Goal: Information Seeking & Learning: Check status

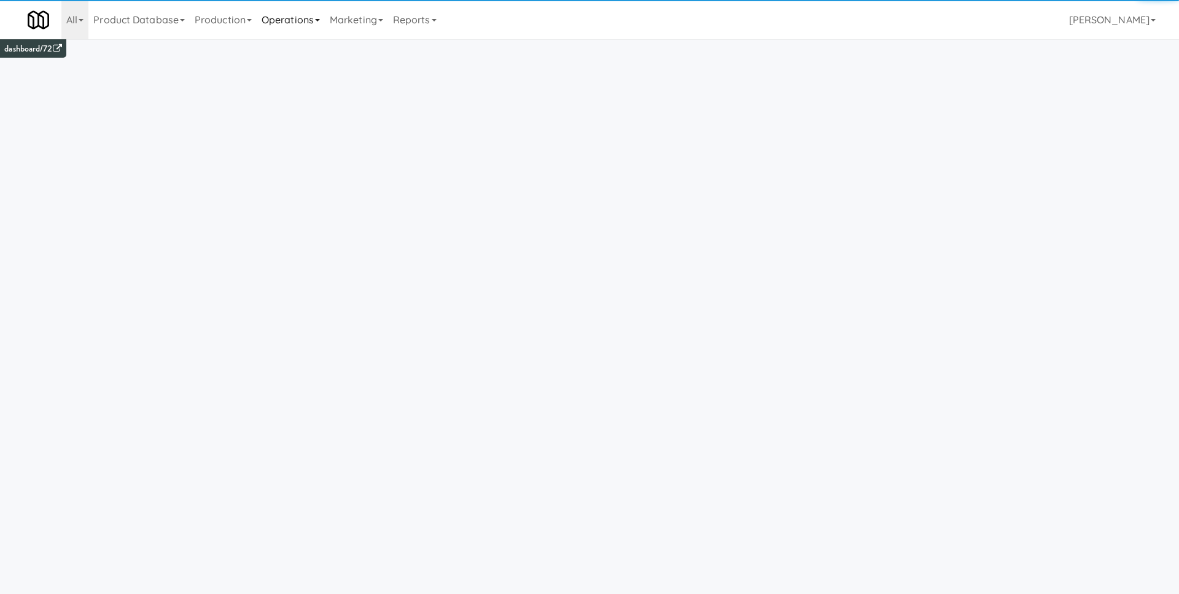
click at [306, 18] on link "Operations" at bounding box center [291, 19] width 68 height 39
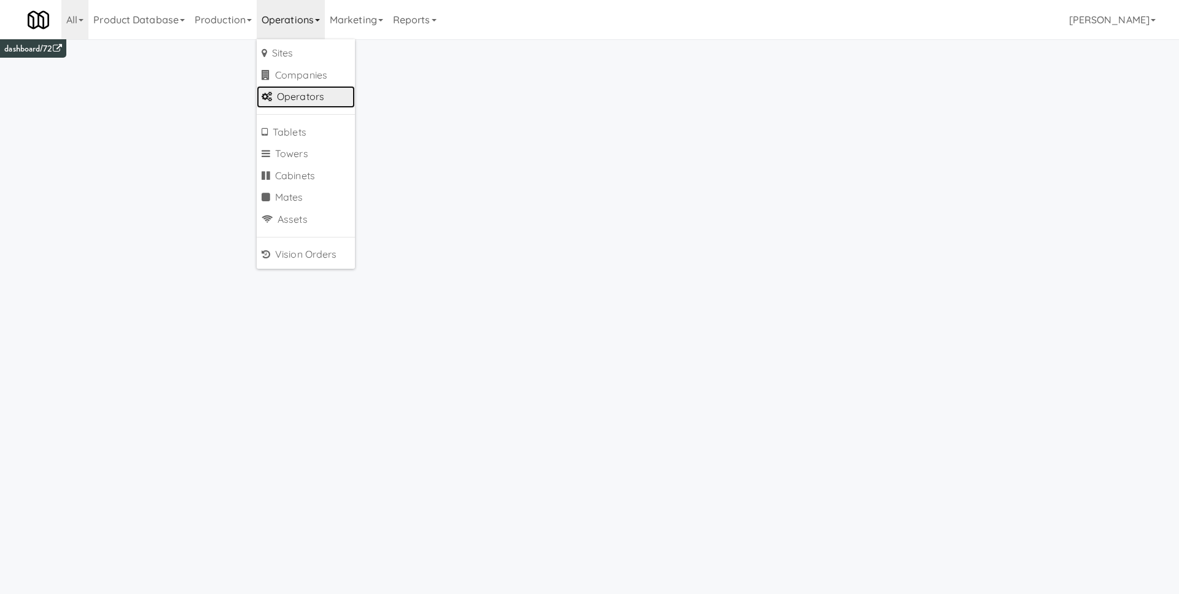
click at [322, 101] on link "Operators" at bounding box center [306, 97] width 98 height 22
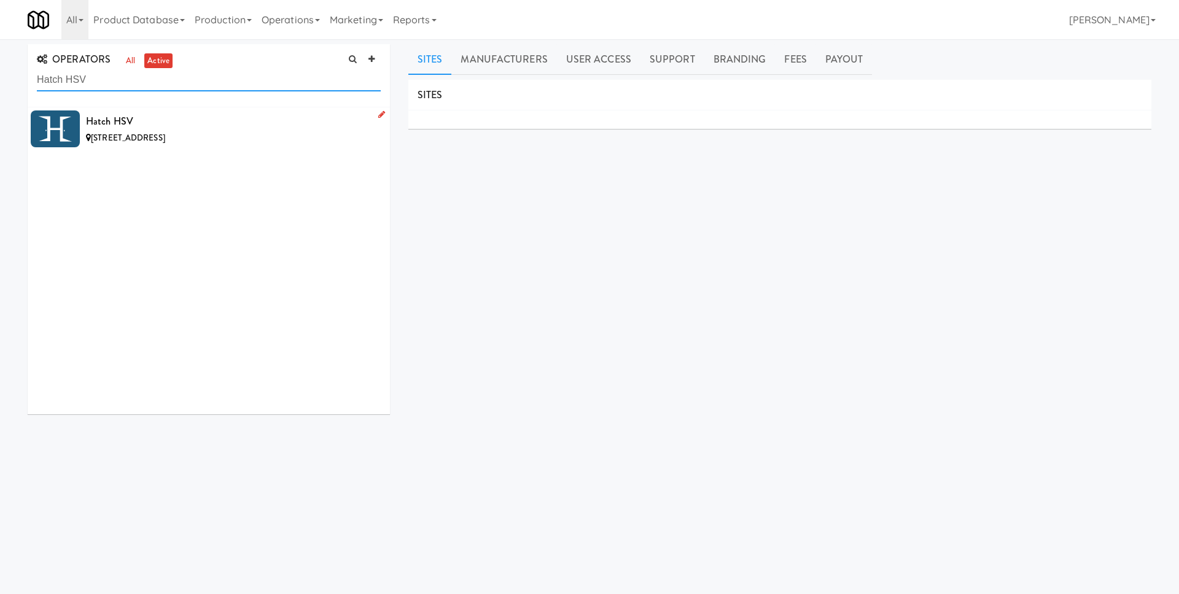
type input "Hatch HSV"
click at [200, 123] on div "Hatch HSV" at bounding box center [233, 121] width 295 height 18
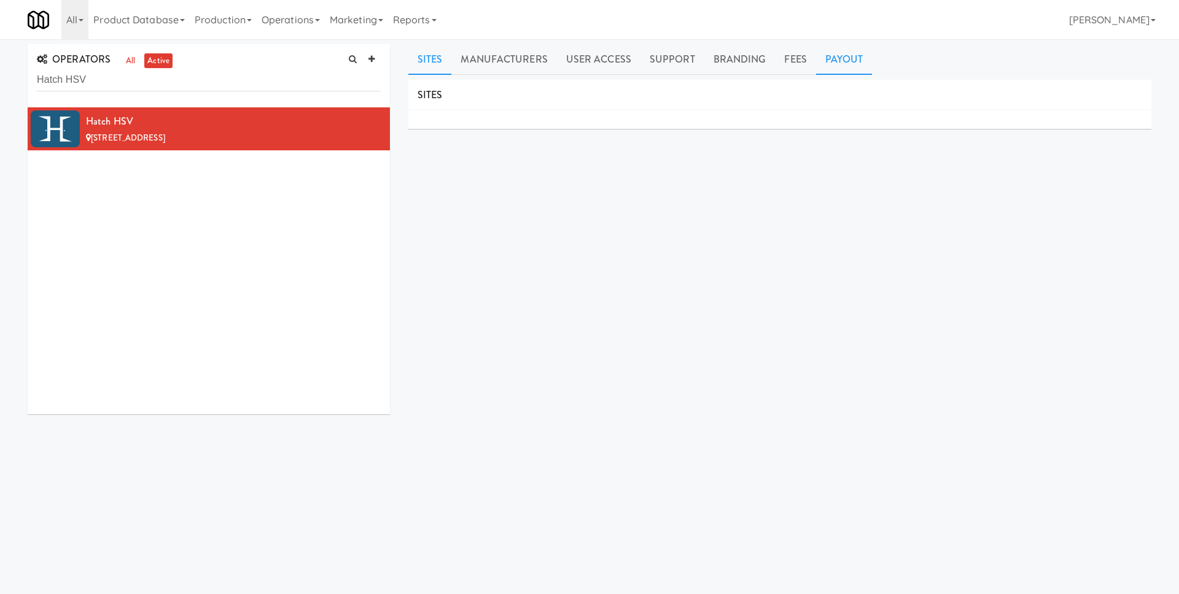
click at [838, 53] on link "Payout" at bounding box center [844, 59] width 56 height 31
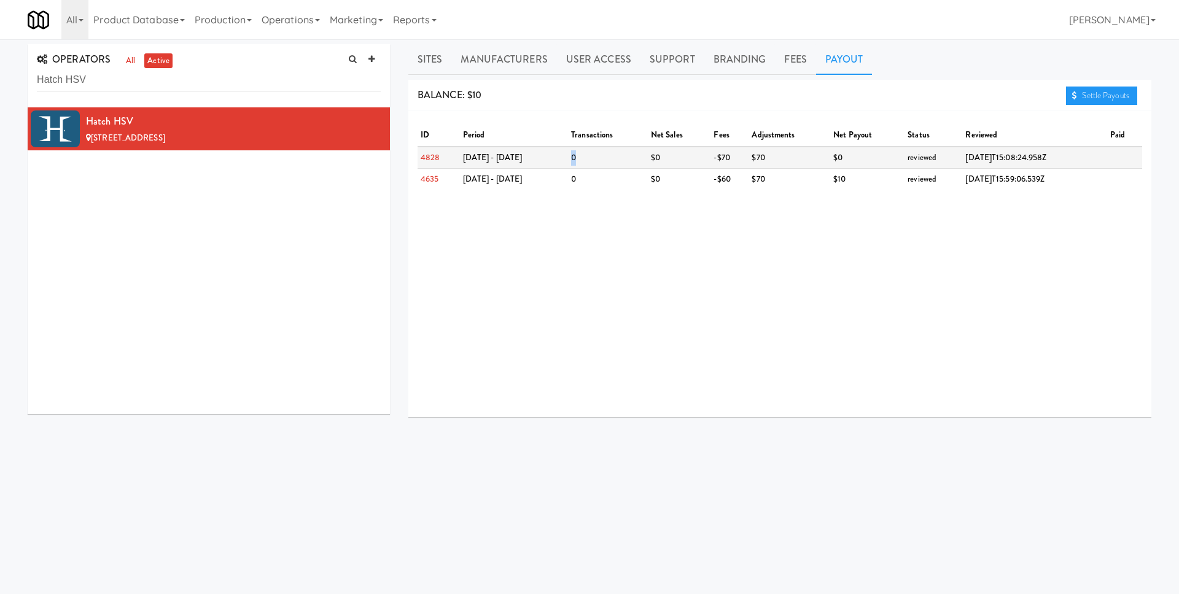
drag, startPoint x: 567, startPoint y: 155, endPoint x: 549, endPoint y: 157, distance: 17.9
click at [549, 157] on tr "4828 Aug 25 - Aug 31 0 $0 -$70 $70 $0 reviewed 2025-09-02T15:08:24.958Z" at bounding box center [779, 158] width 724 height 22
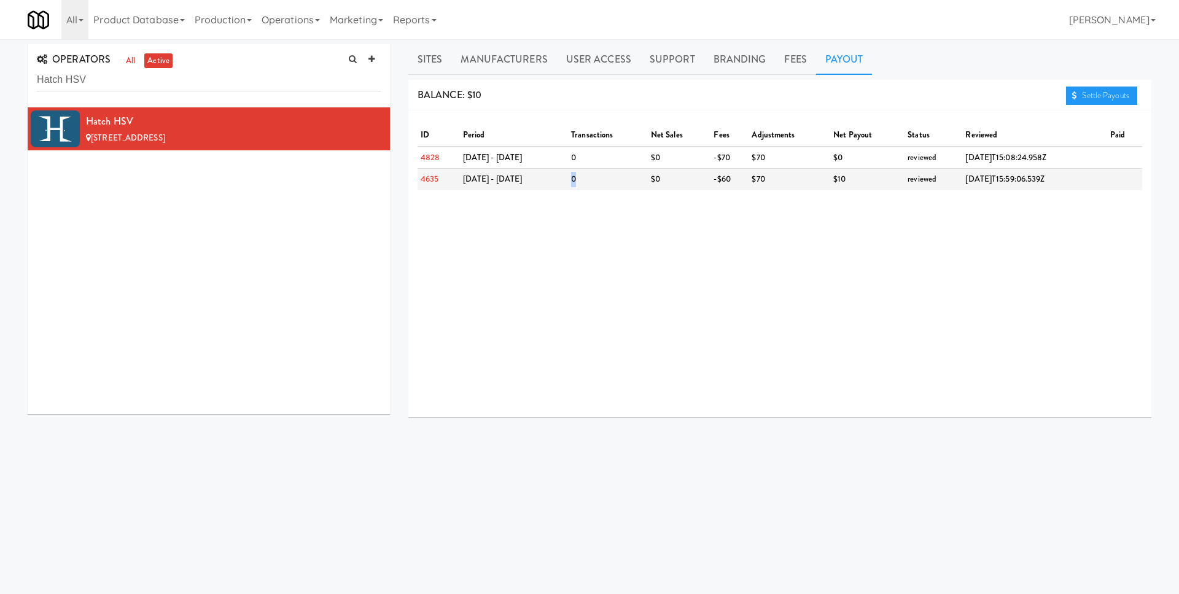
drag, startPoint x: 573, startPoint y: 175, endPoint x: 547, endPoint y: 175, distance: 25.8
click at [547, 175] on tr "4635 Aug 18 - Aug 24 0 $0 -$60 $70 $10 reviewed 2025-08-26T15:59:06.539Z" at bounding box center [779, 179] width 724 height 21
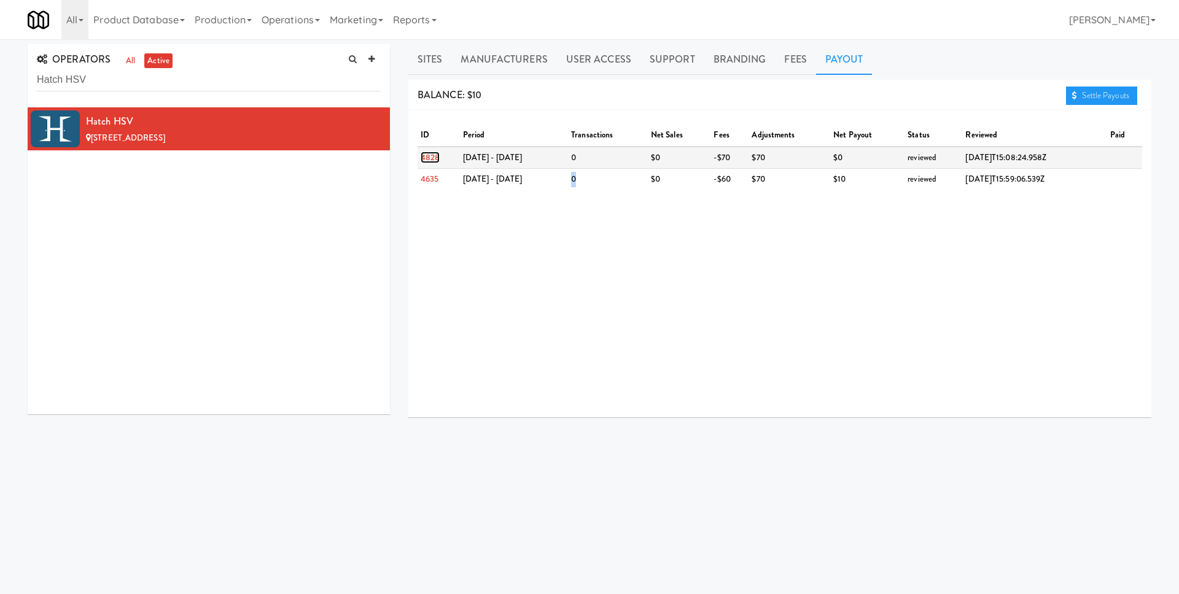
click at [430, 158] on link "4828" at bounding box center [430, 158] width 19 height 12
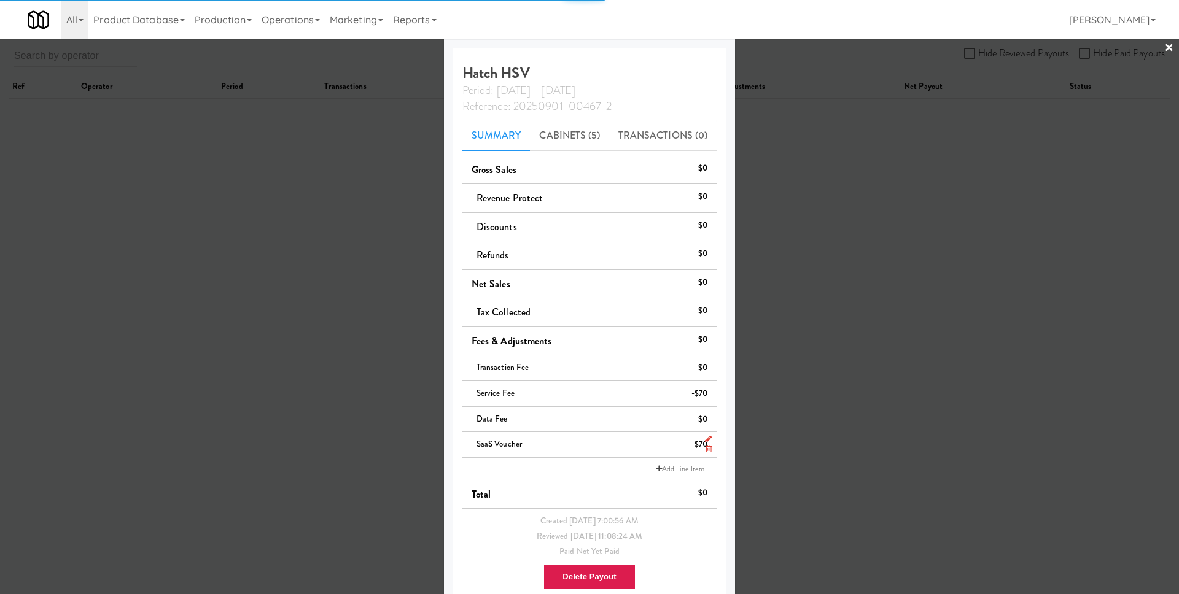
scroll to position [23, 0]
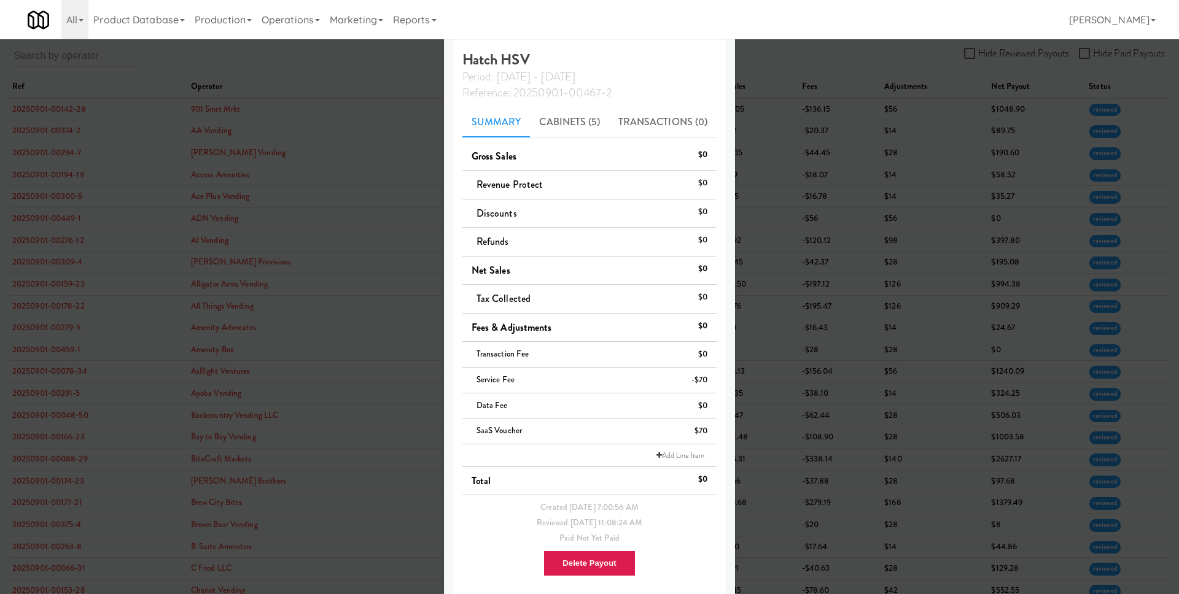
click at [771, 426] on div at bounding box center [589, 297] width 1179 height 594
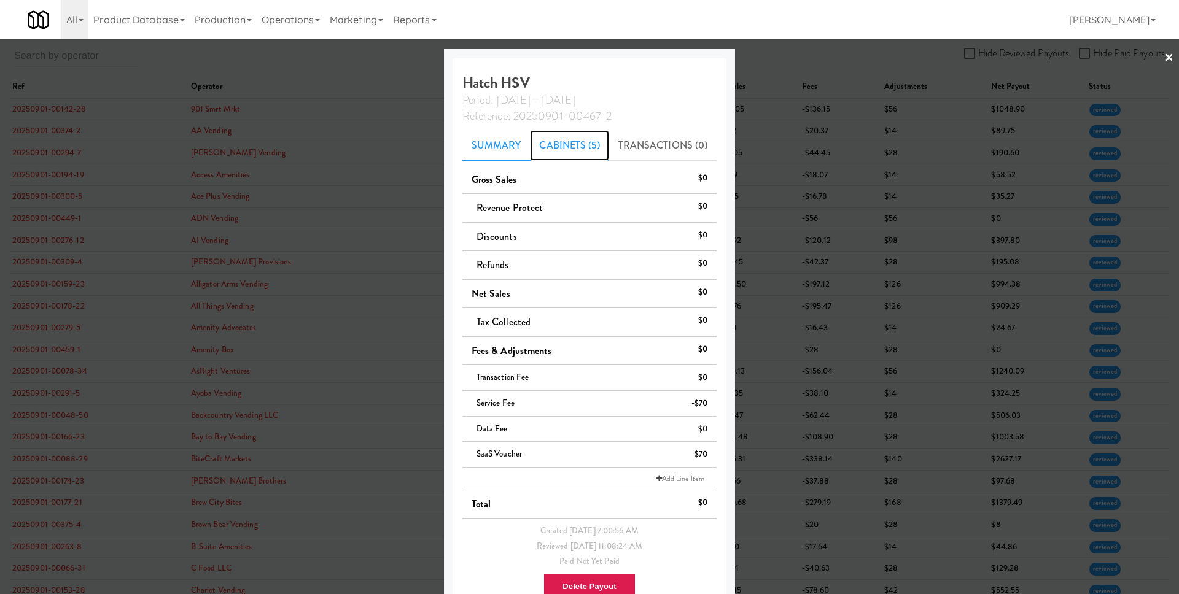
click at [570, 150] on link "Cabinets (5)" at bounding box center [569, 145] width 79 height 31
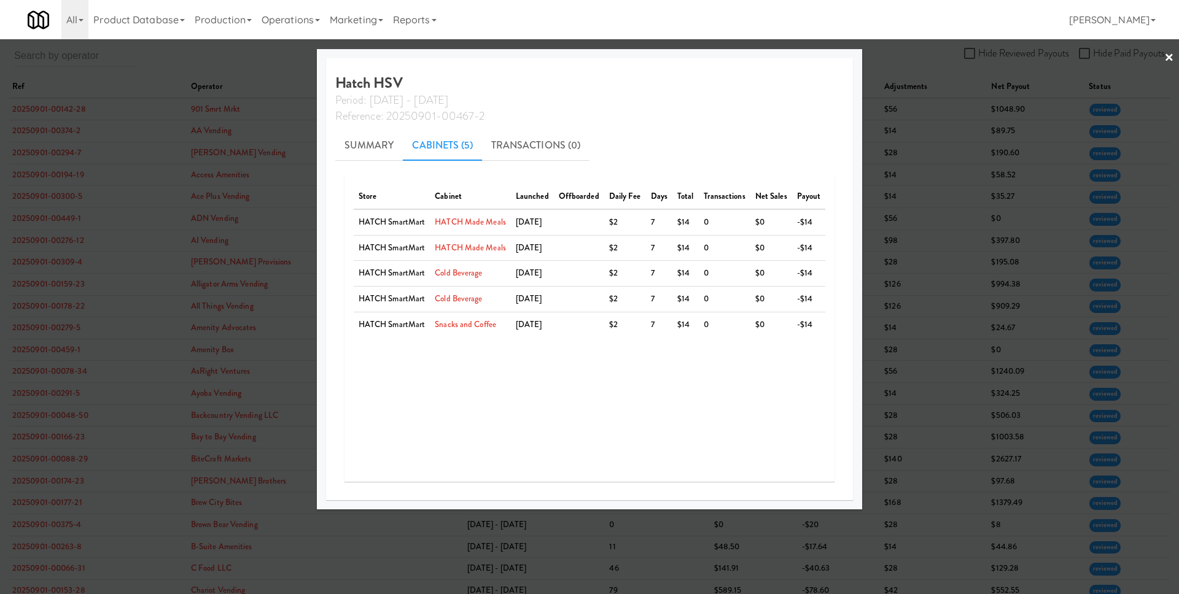
click at [931, 320] on div at bounding box center [589, 297] width 1179 height 594
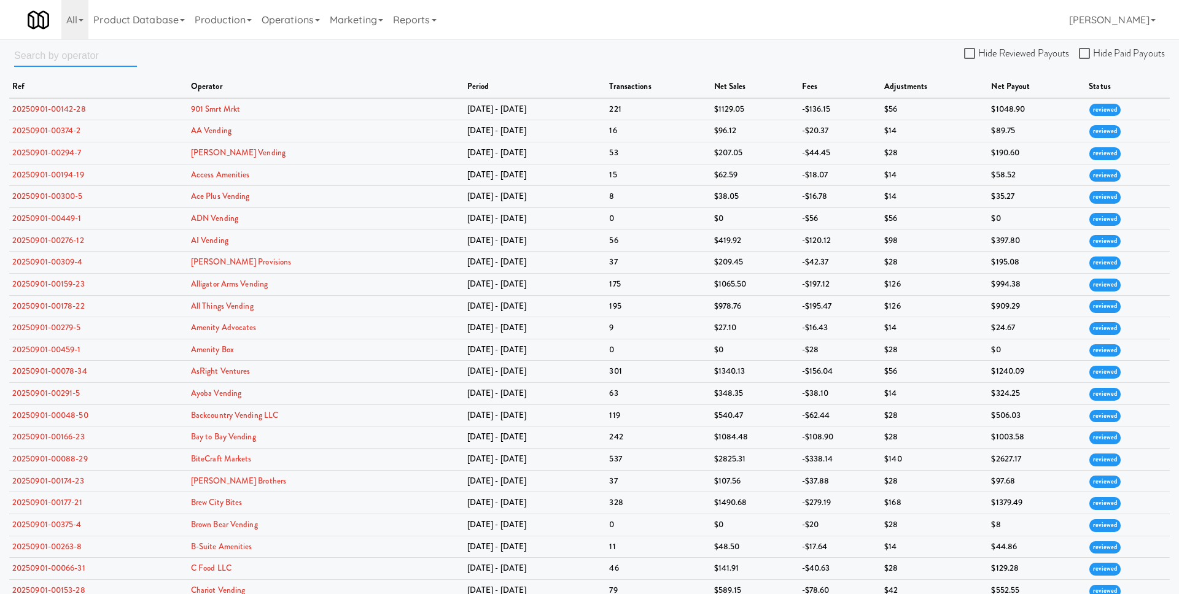
click at [89, 55] on input "text" at bounding box center [75, 55] width 123 height 23
paste input "Mosaic Vending"
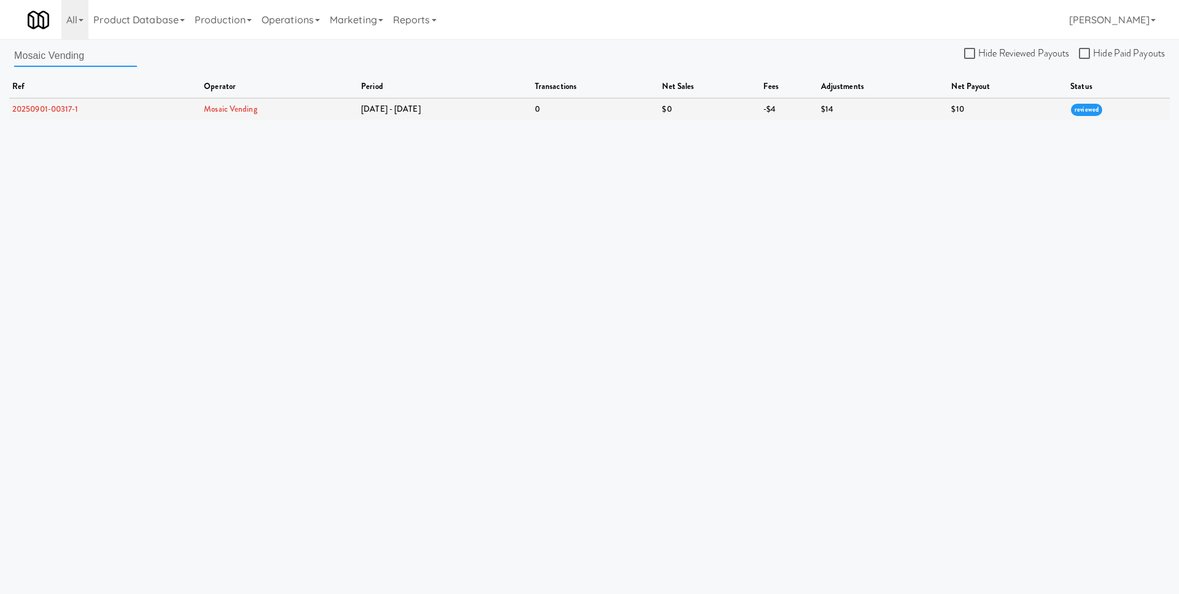
type input "Mosaic Vending"
click at [71, 111] on link "20250901-00317-1" at bounding box center [45, 109] width 66 height 12
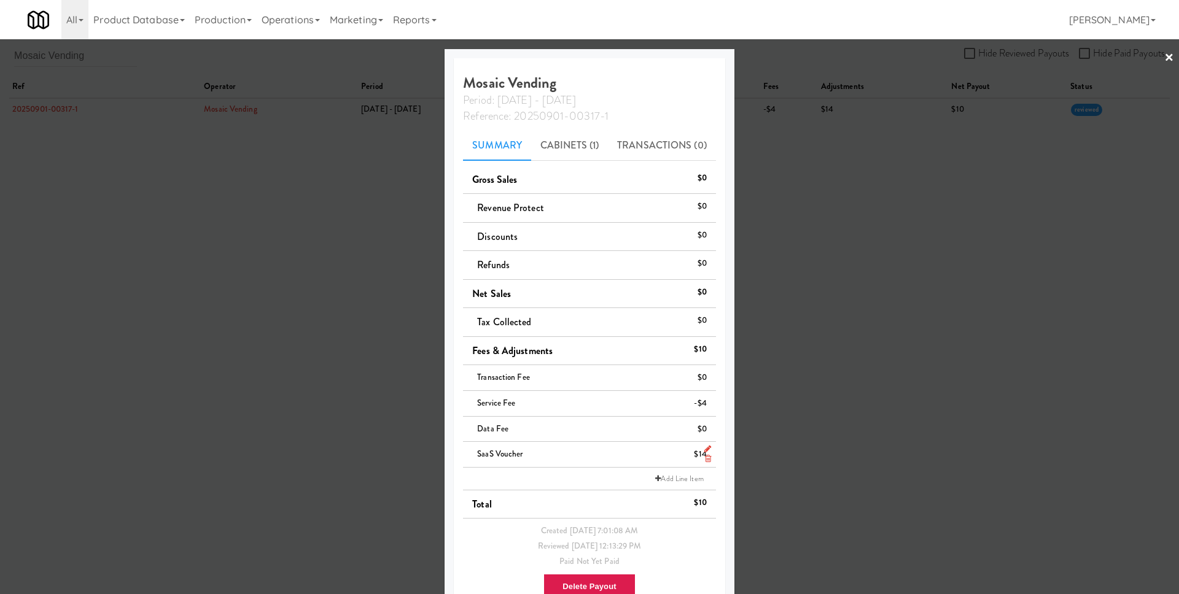
click at [709, 461] on icon at bounding box center [708, 459] width 6 height 8
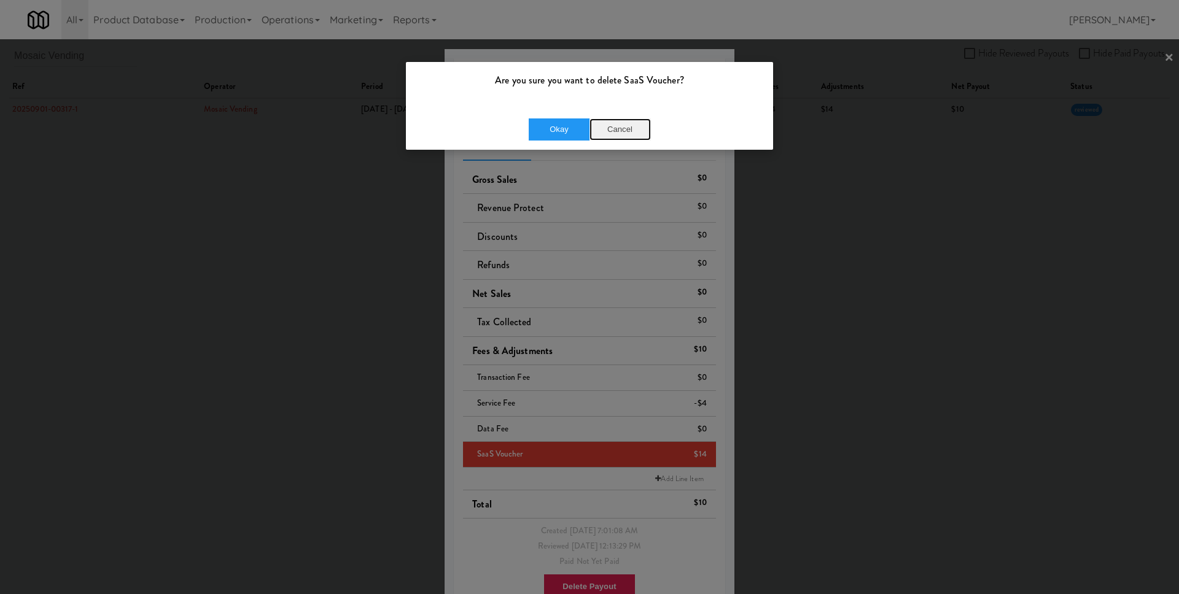
click at [624, 129] on button "Cancel" at bounding box center [619, 129] width 61 height 22
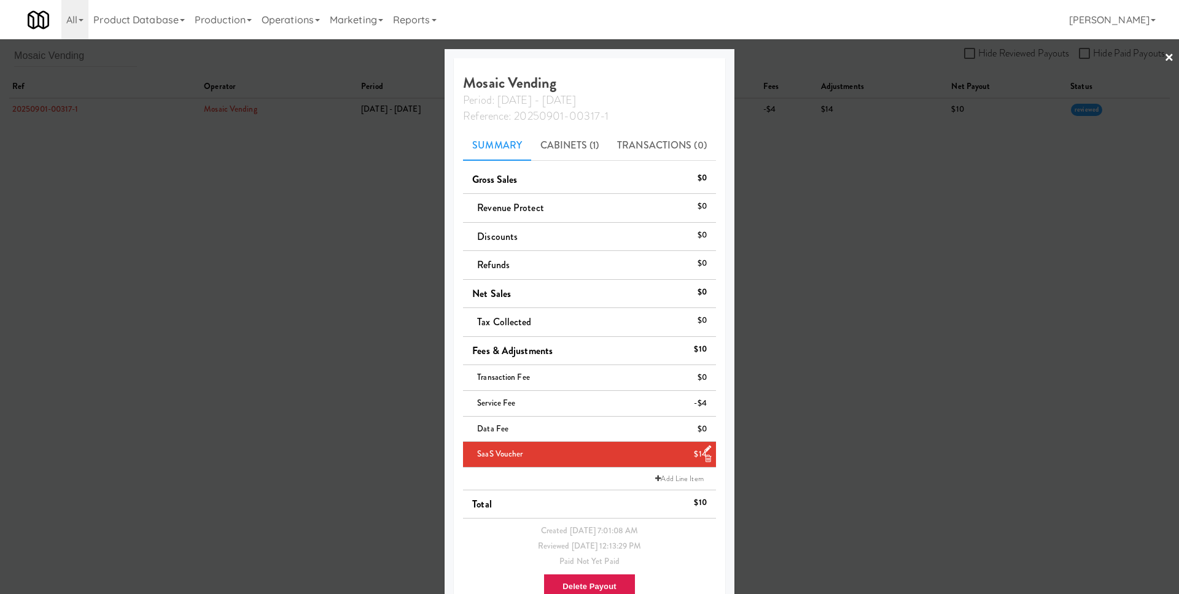
click at [707, 448] on icon at bounding box center [707, 449] width 7 height 8
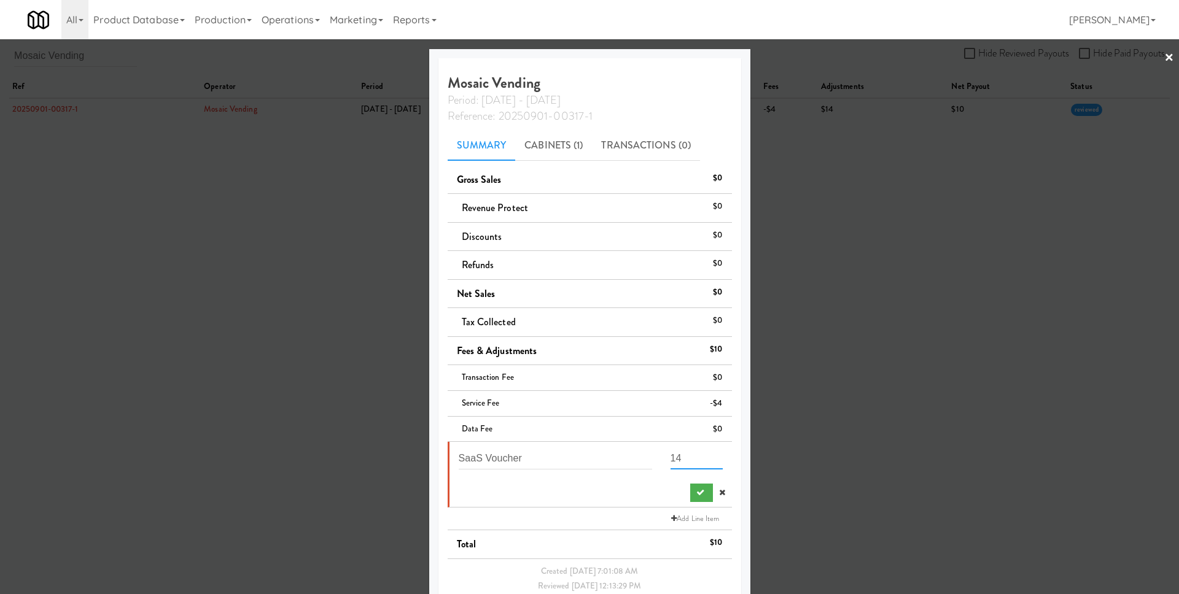
drag, startPoint x: 673, startPoint y: 462, endPoint x: 623, endPoint y: 459, distance: 50.4
click at [623, 459] on div "SaaS Voucher 14" at bounding box center [590, 463] width 282 height 32
type input "4"
click at [696, 491] on icon "submit" at bounding box center [700, 493] width 8 height 8
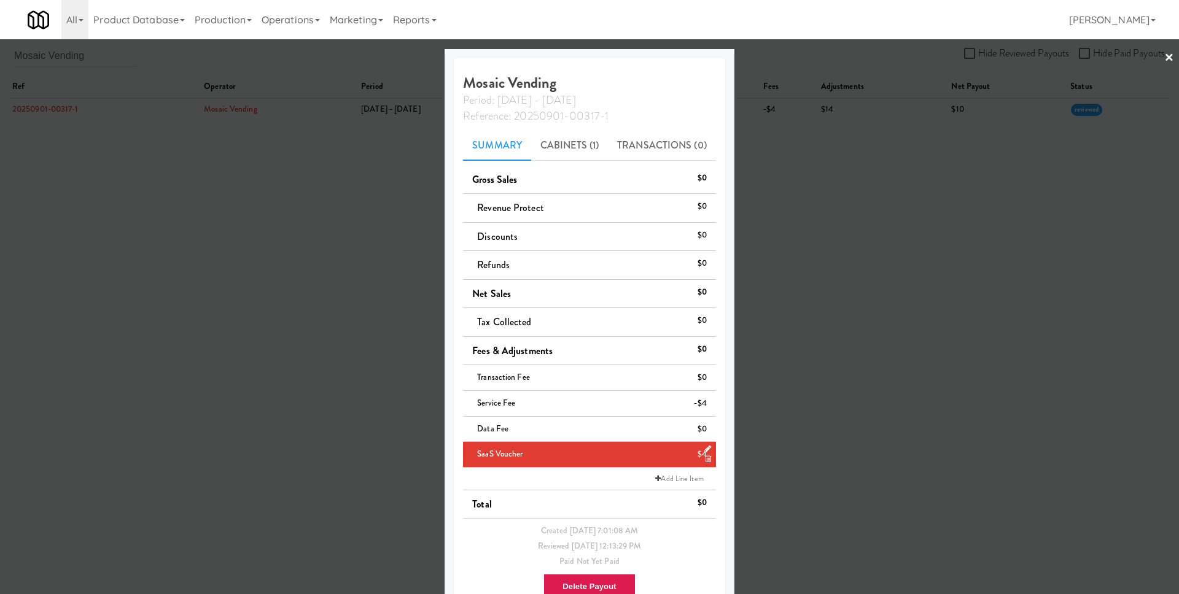
click at [824, 311] on div at bounding box center [589, 297] width 1179 height 594
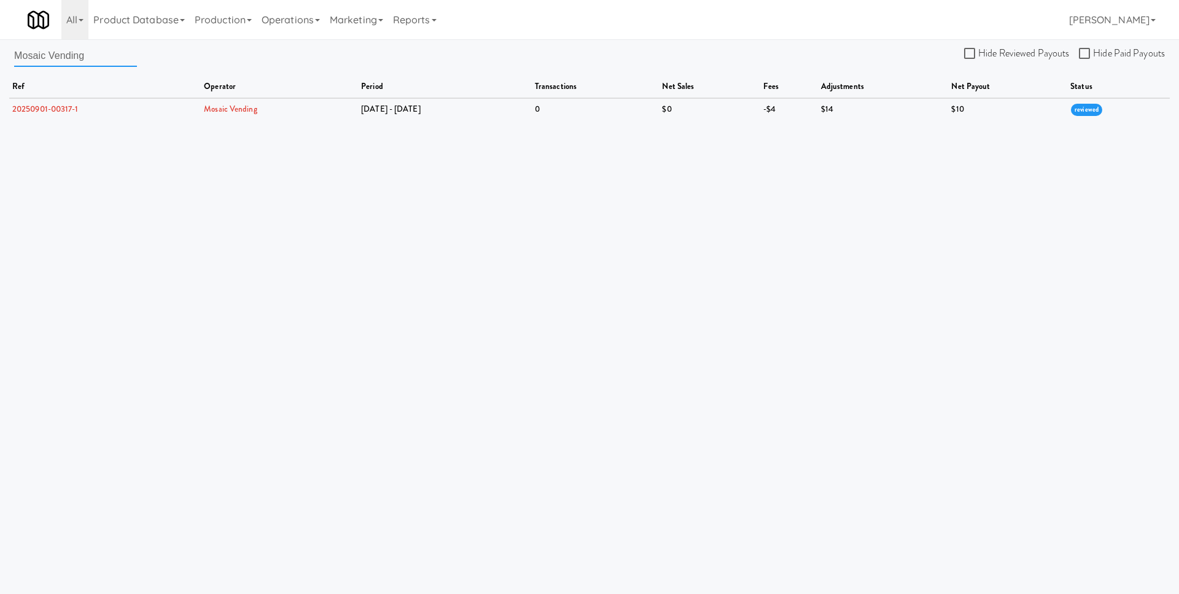
click at [106, 63] on input "Mosaic Vending" at bounding box center [75, 55] width 123 height 23
paste input "Queen City Essentials"
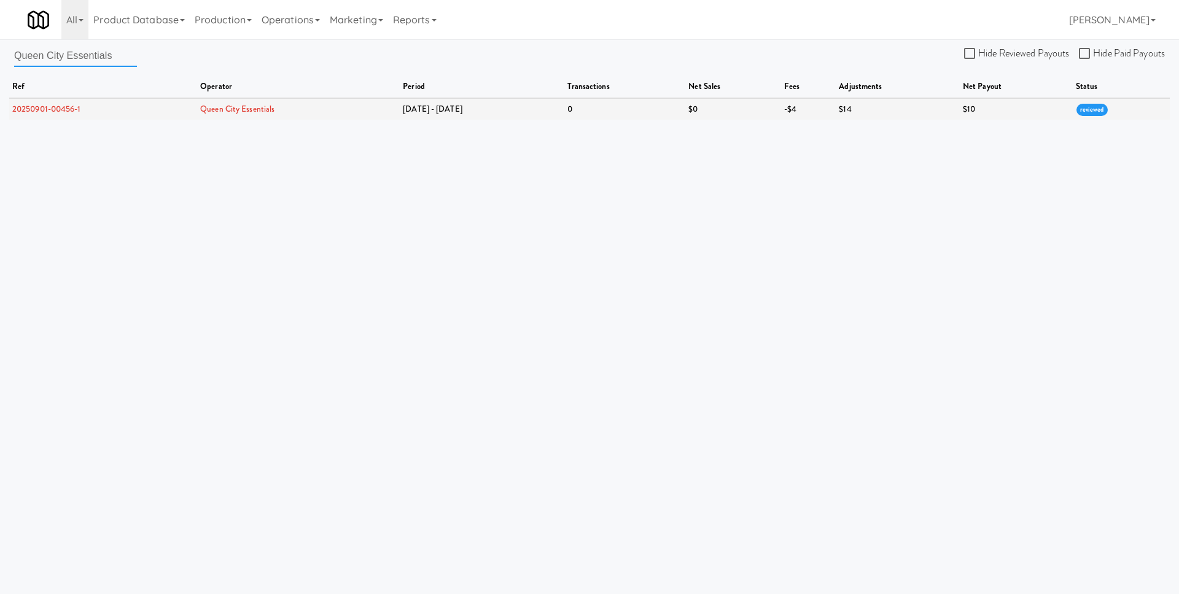
type input "Queen City Essentials"
click at [74, 106] on link "20250901-00456-1" at bounding box center [46, 109] width 69 height 12
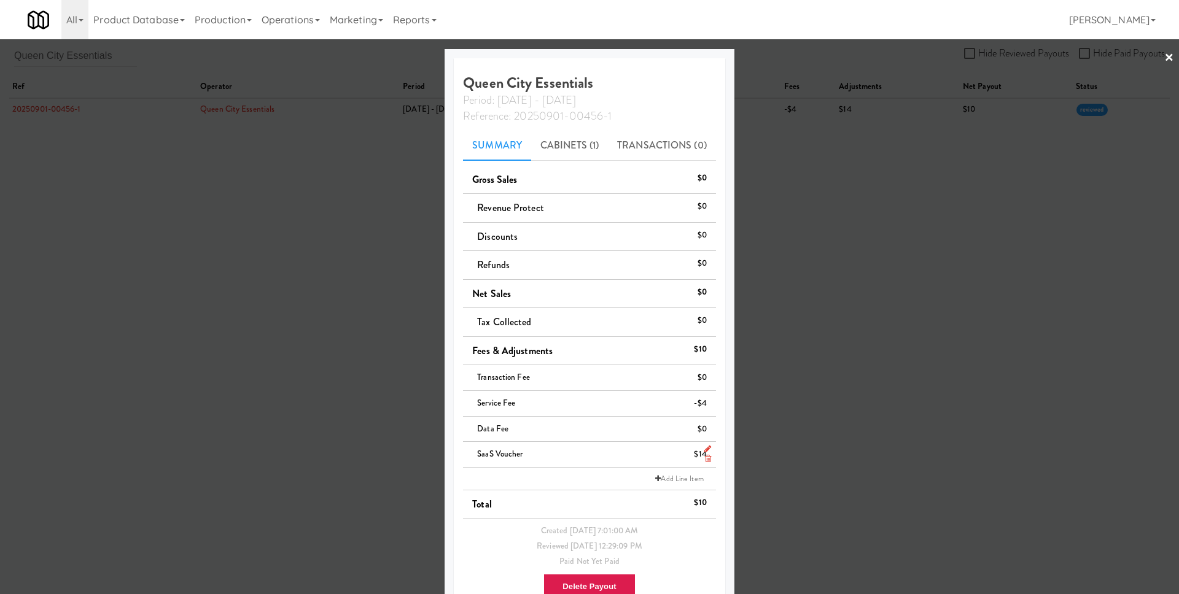
click at [707, 449] on icon at bounding box center [707, 449] width 7 height 8
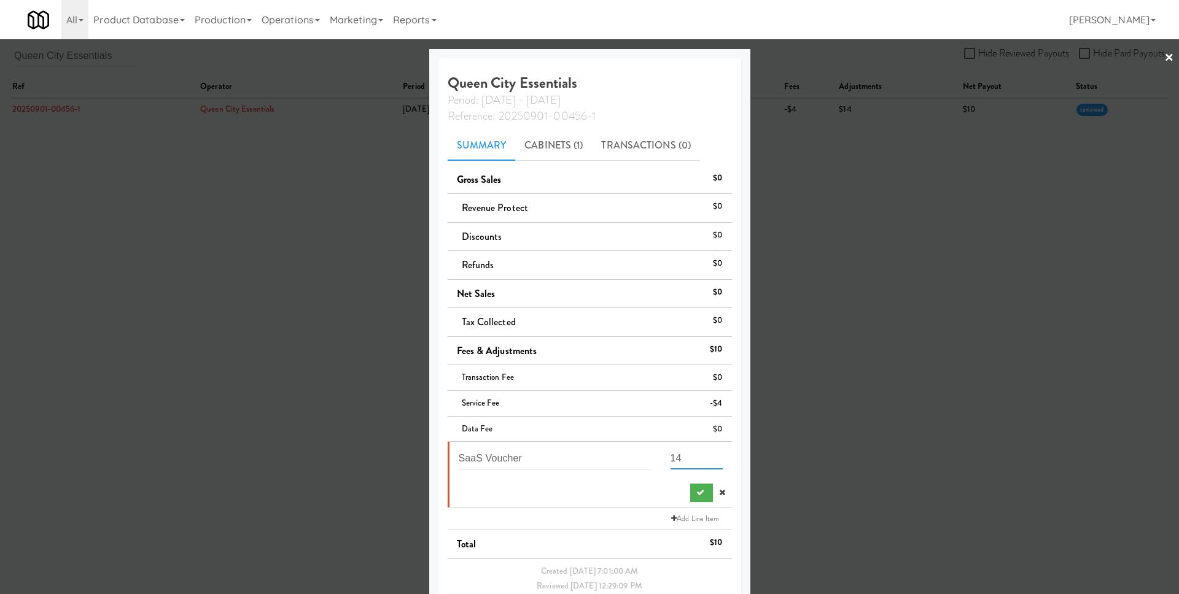
drag, startPoint x: 684, startPoint y: 457, endPoint x: 617, endPoint y: 459, distance: 66.9
click at [625, 459] on div "SaaS Voucher 14" at bounding box center [590, 463] width 282 height 32
type input "4"
click at [696, 492] on icon "submit" at bounding box center [700, 493] width 8 height 8
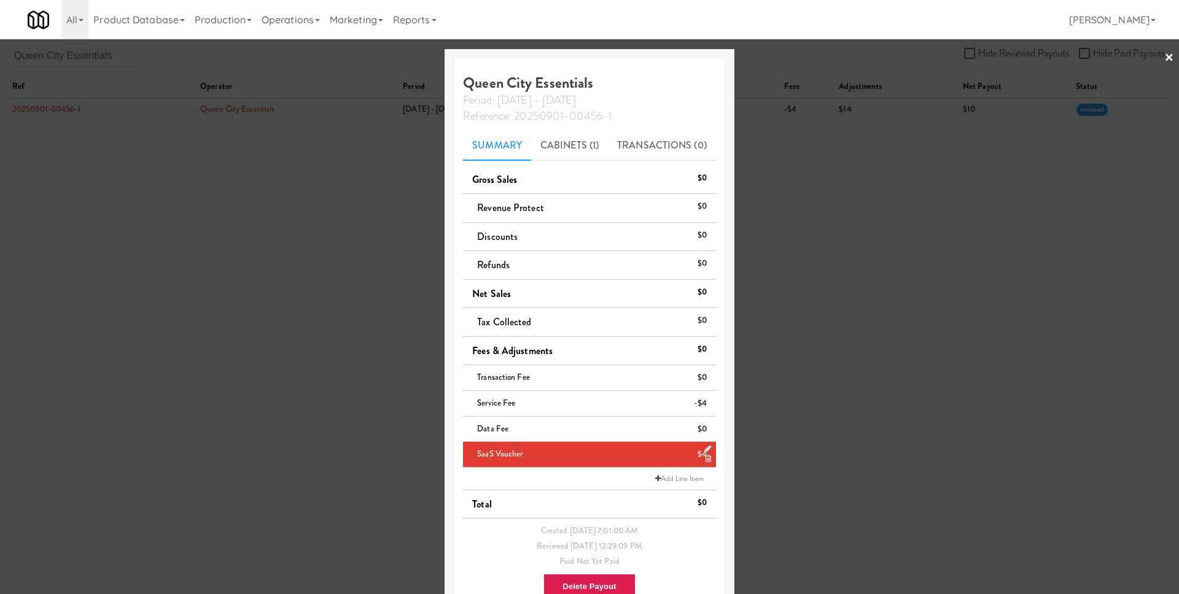
click at [806, 390] on div at bounding box center [589, 297] width 1179 height 594
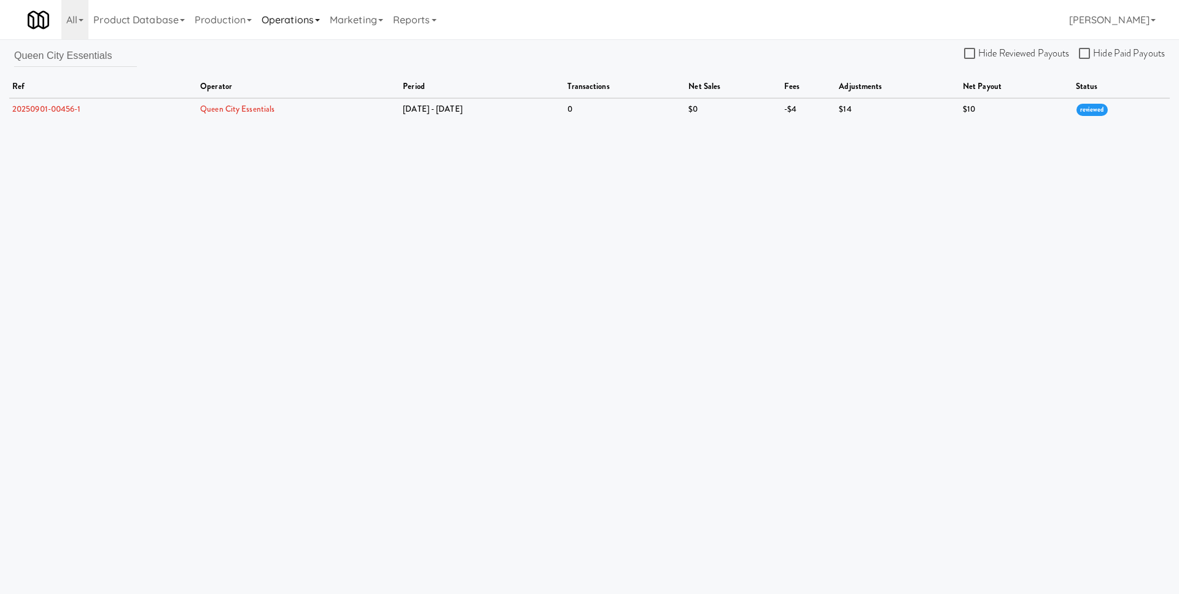
click at [285, 20] on link "Operations" at bounding box center [291, 19] width 68 height 39
click at [302, 90] on link "Operators" at bounding box center [306, 97] width 98 height 22
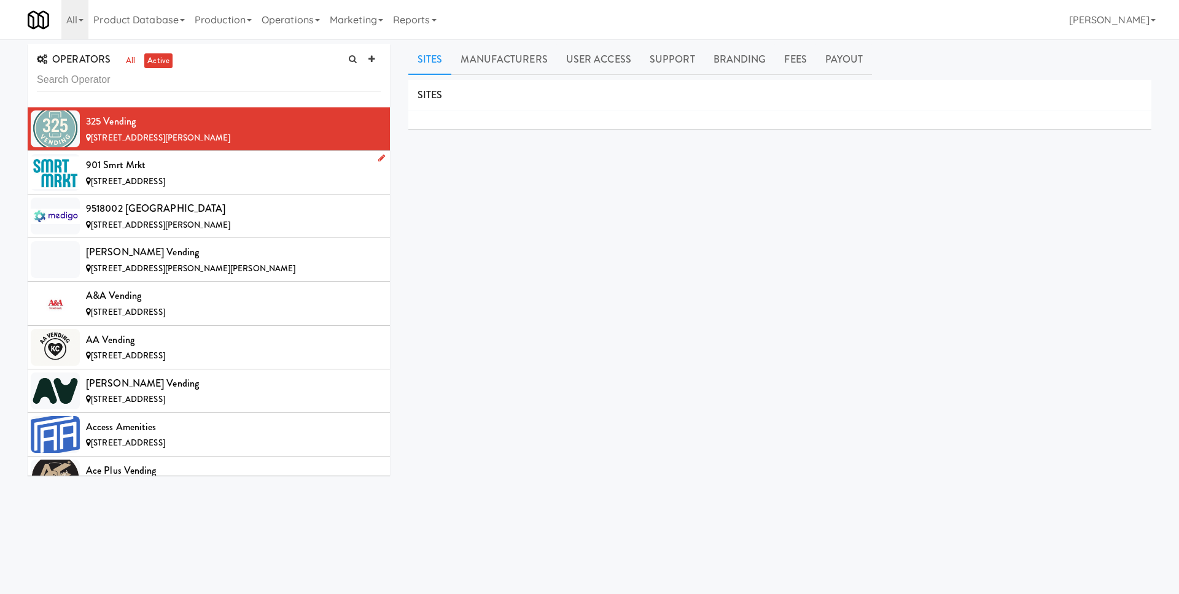
click at [262, 180] on div "5862 Shady Grove Rd, Memphis TN" at bounding box center [233, 181] width 295 height 15
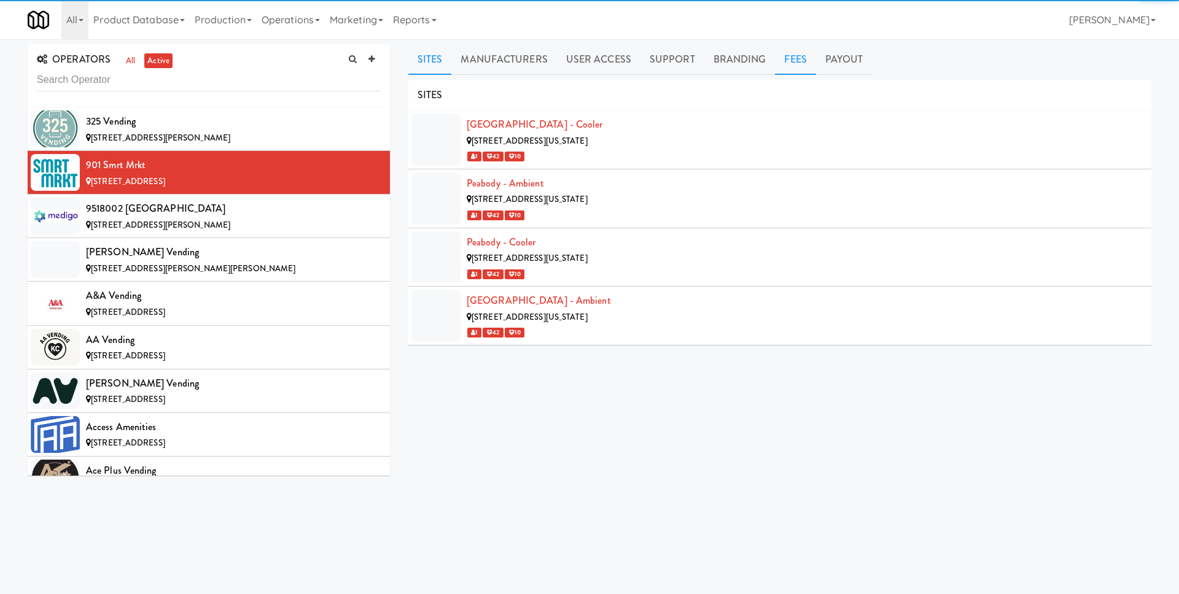
click at [792, 62] on link "Fees" at bounding box center [795, 59] width 41 height 31
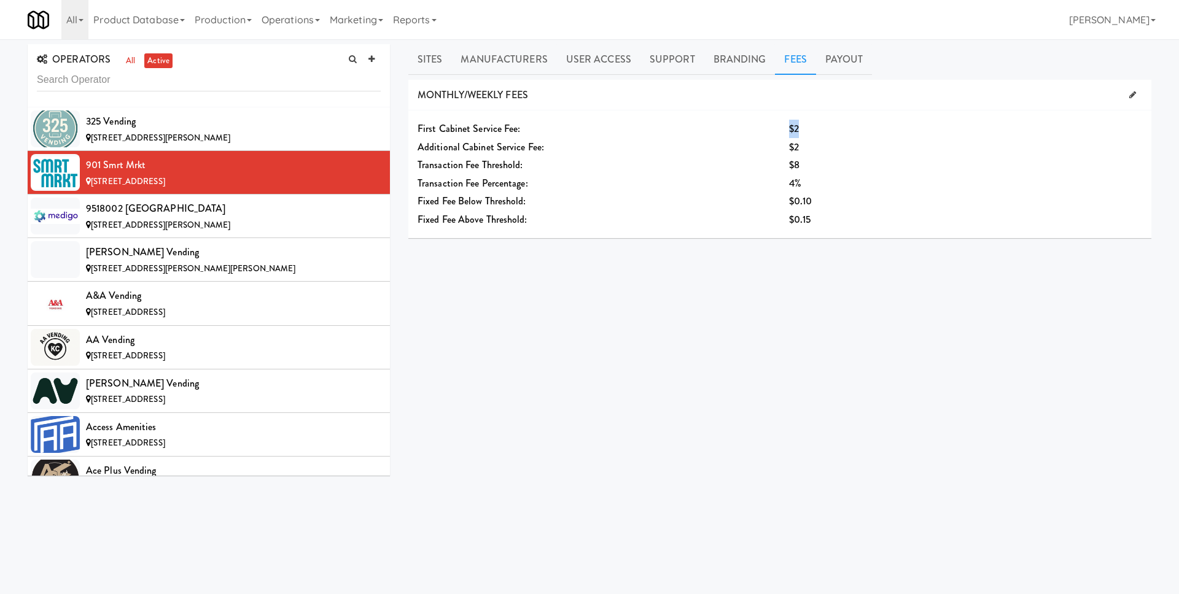
drag, startPoint x: 789, startPoint y: 126, endPoint x: 810, endPoint y: 126, distance: 21.5
click at [810, 126] on div "$2" at bounding box center [934, 129] width 291 height 18
drag, startPoint x: 788, startPoint y: 142, endPoint x: 817, endPoint y: 144, distance: 28.9
click at [817, 144] on div "$2" at bounding box center [934, 147] width 309 height 18
click at [809, 131] on div "$2" at bounding box center [934, 129] width 291 height 18
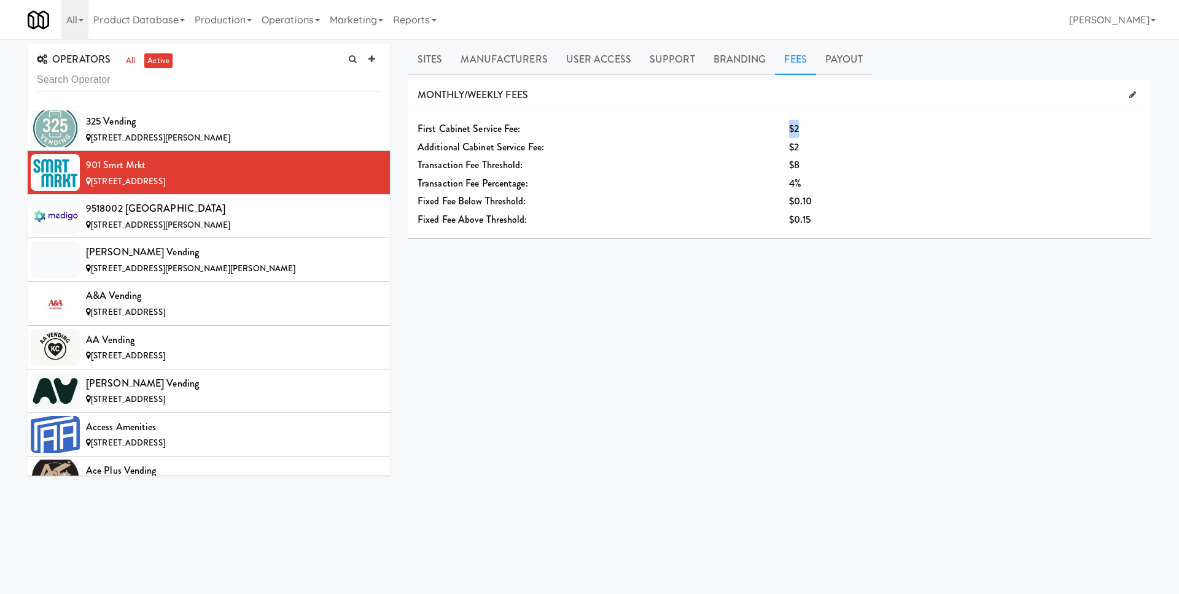
drag, startPoint x: 807, startPoint y: 131, endPoint x: 783, endPoint y: 129, distance: 24.6
click at [783, 129] on div "$2" at bounding box center [934, 129] width 309 height 18
click at [810, 130] on div "$2" at bounding box center [934, 129] width 291 height 18
drag, startPoint x: 802, startPoint y: 131, endPoint x: 782, endPoint y: 131, distance: 20.3
click at [782, 131] on div "$2" at bounding box center [934, 129] width 309 height 18
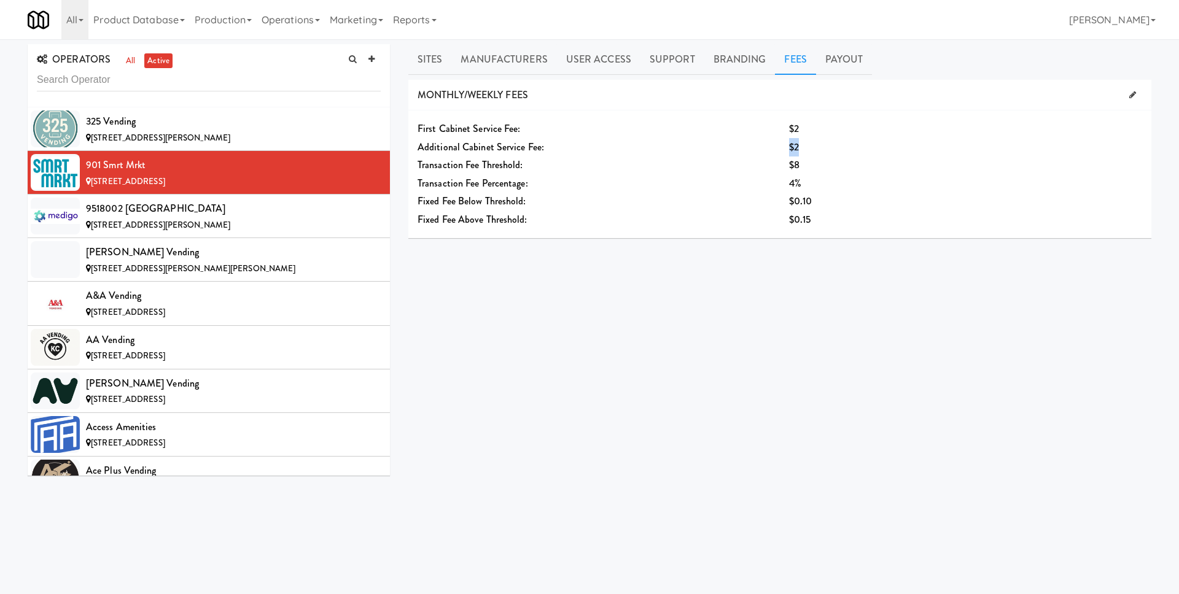
drag, startPoint x: 785, startPoint y: 146, endPoint x: 824, endPoint y: 147, distance: 39.3
click at [824, 147] on div "$2" at bounding box center [934, 147] width 309 height 18
click at [824, 147] on div "$2" at bounding box center [934, 147] width 291 height 18
drag, startPoint x: 818, startPoint y: 151, endPoint x: 776, endPoint y: 151, distance: 42.4
click at [776, 151] on div "Additional Cabinet Service Fee: $2" at bounding box center [779, 147] width 743 height 18
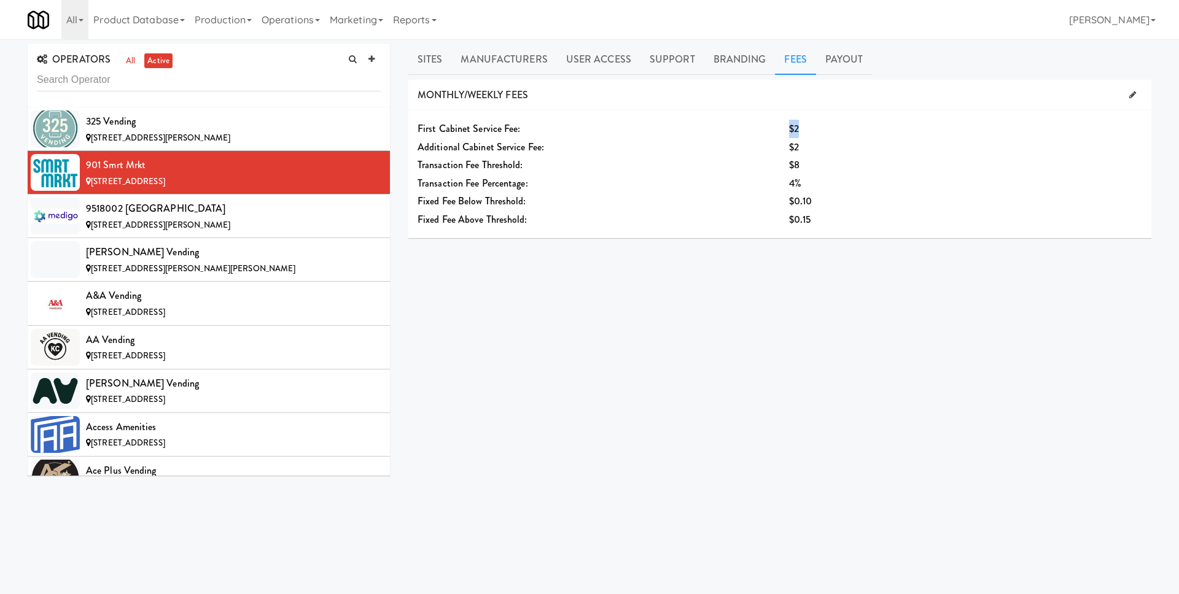
drag, startPoint x: 789, startPoint y: 131, endPoint x: 813, endPoint y: 131, distance: 24.6
click at [813, 131] on div "$2" at bounding box center [934, 129] width 291 height 18
click at [817, 147] on div "$2" at bounding box center [934, 147] width 291 height 18
click at [212, 72] on input "text" at bounding box center [209, 80] width 344 height 23
paste input "Vending 4 Vets"
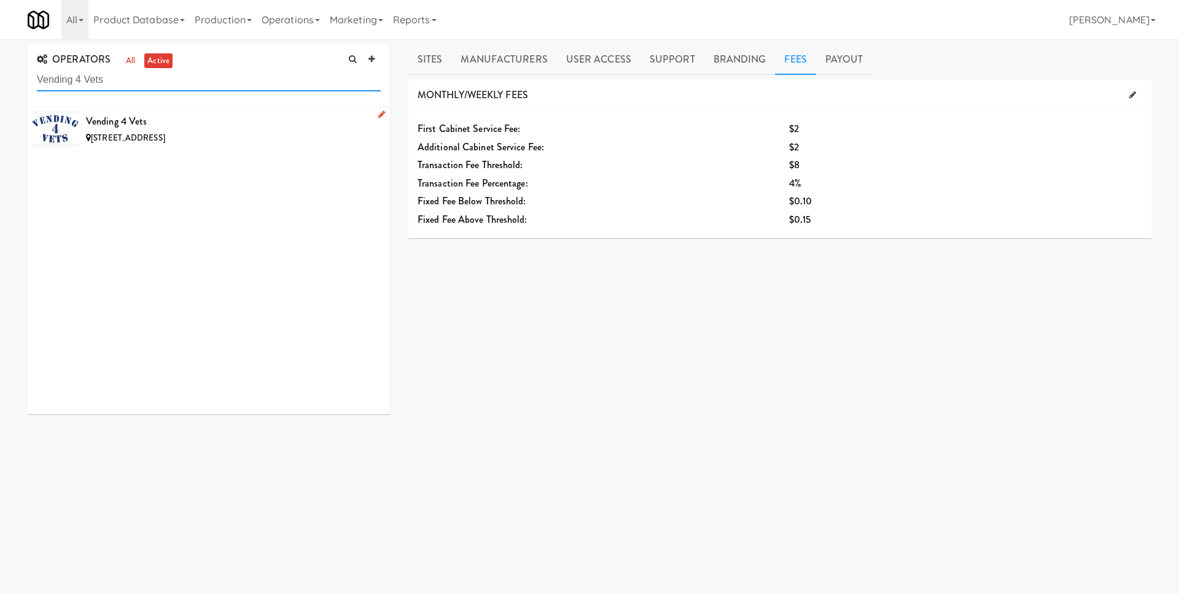
type input "Vending 4 Vets"
click at [228, 134] on div "8507 Stone Creek Blvd, Frankfort IL" at bounding box center [233, 138] width 295 height 15
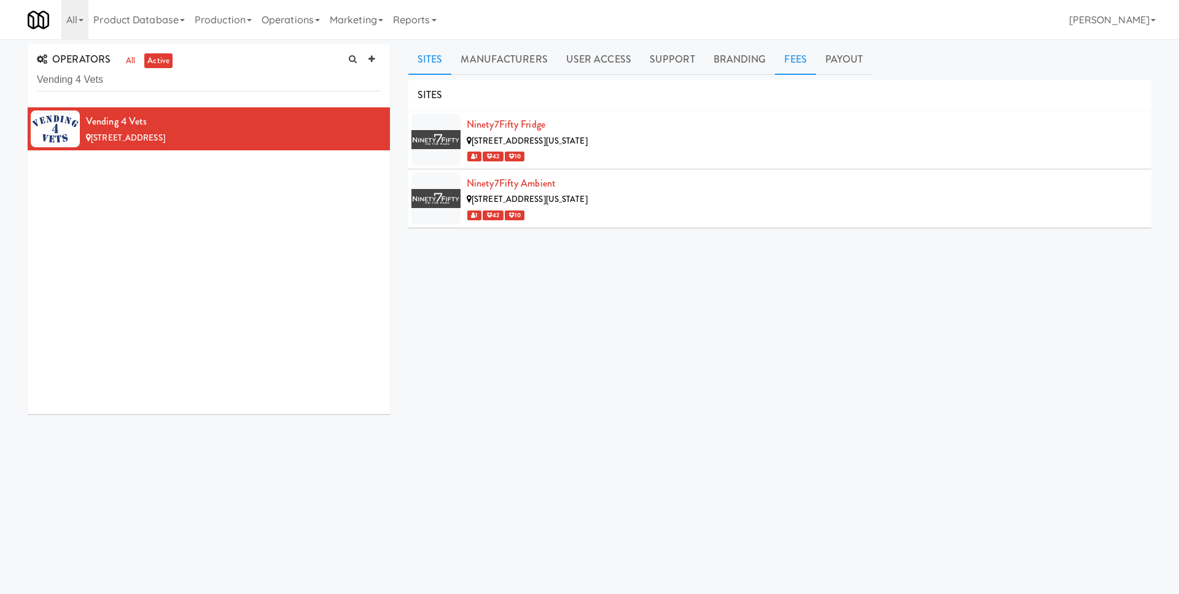
click at [778, 49] on link "Fees" at bounding box center [795, 59] width 41 height 31
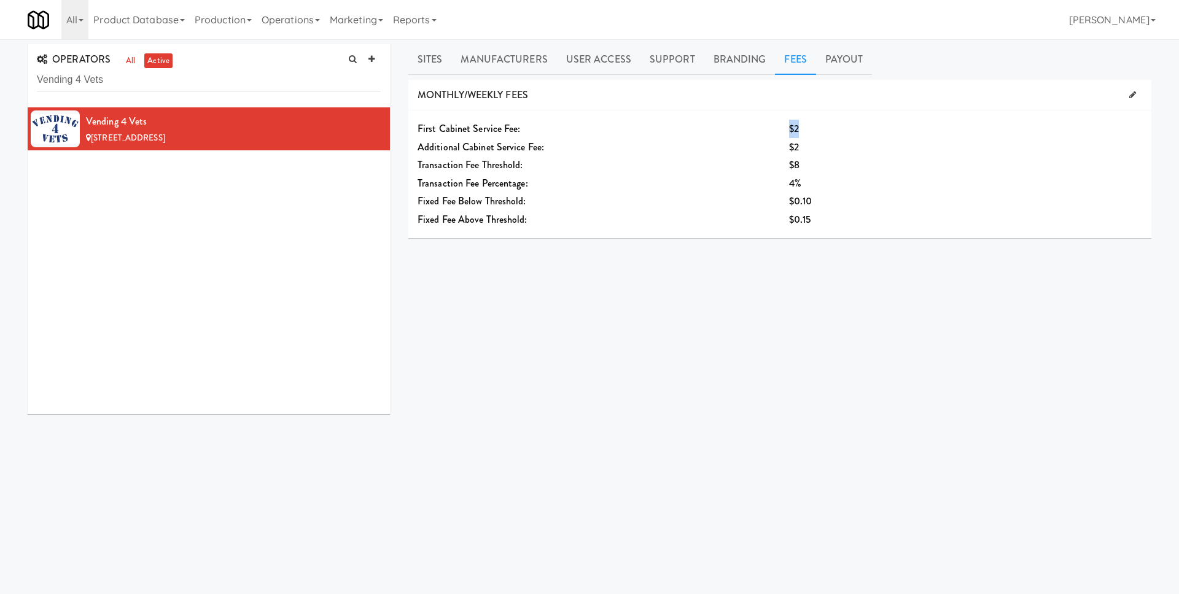
drag, startPoint x: 786, startPoint y: 125, endPoint x: 828, endPoint y: 127, distance: 41.8
click at [828, 127] on div "$2" at bounding box center [934, 129] width 309 height 18
drag, startPoint x: 804, startPoint y: 142, endPoint x: 782, endPoint y: 145, distance: 22.3
click at [782, 145] on div "$2" at bounding box center [934, 147] width 309 height 18
click at [842, 146] on div "$2" at bounding box center [934, 147] width 291 height 18
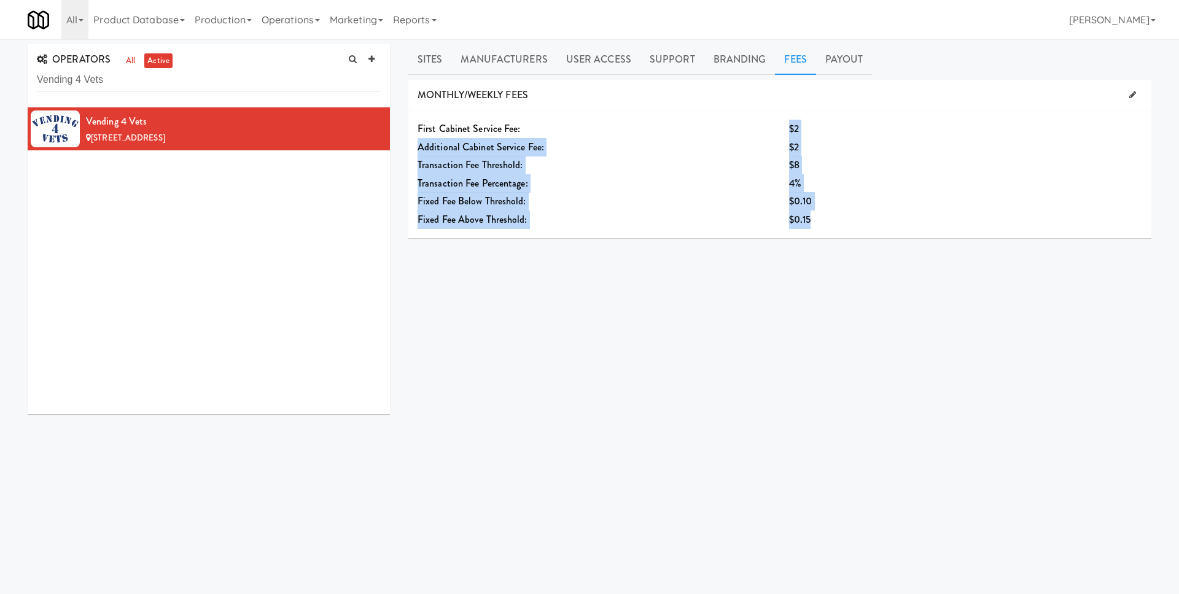
drag, startPoint x: 785, startPoint y: 127, endPoint x: 829, endPoint y: 215, distance: 98.6
click at [829, 215] on div "First Cabinet Service Fee: $2 Additional Cabinet Service Fee: $2 Transaction Fe…" at bounding box center [779, 175] width 743 height 128
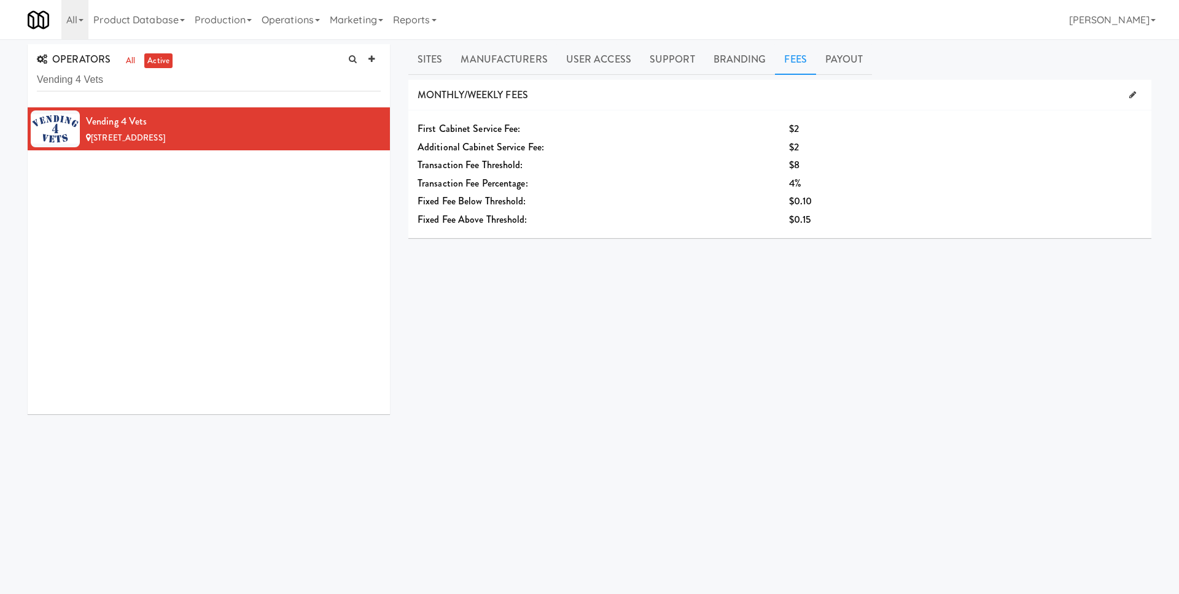
click at [782, 126] on div "$2" at bounding box center [934, 129] width 309 height 18
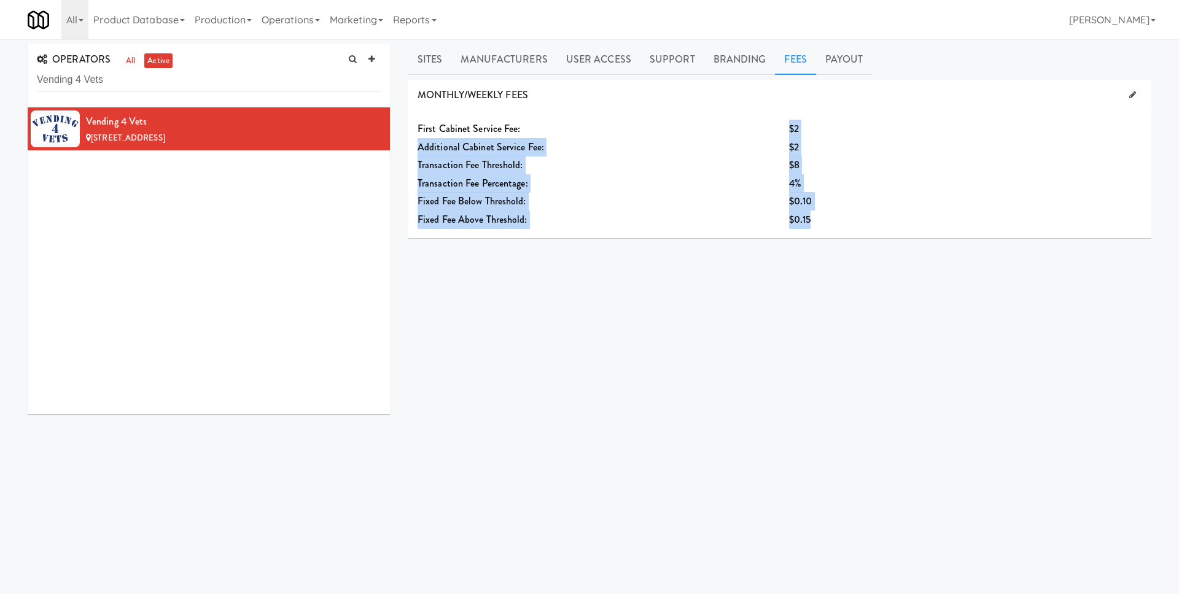
drag, startPoint x: 789, startPoint y: 126, endPoint x: 835, endPoint y: 219, distance: 103.5
click at [835, 219] on div "First Cabinet Service Fee: $2 Additional Cabinet Service Fee: $2 Transaction Fe…" at bounding box center [779, 175] width 743 height 128
click at [835, 219] on div "$0.15" at bounding box center [965, 220] width 353 height 18
drag, startPoint x: 832, startPoint y: 220, endPoint x: 771, endPoint y: 133, distance: 106.3
click at [771, 133] on div "First Cabinet Service Fee: $2 Additional Cabinet Service Fee: $2 Transaction Fe…" at bounding box center [779, 175] width 743 height 128
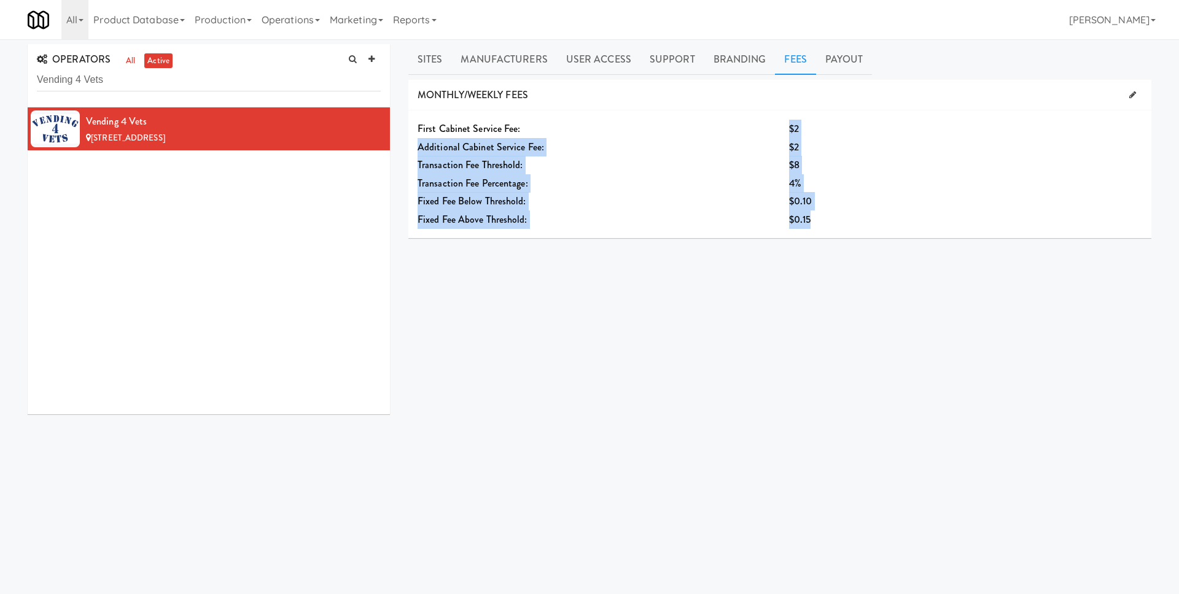
click at [771, 133] on div "First Cabinet Service Fee:" at bounding box center [593, 129] width 371 height 18
drag, startPoint x: 789, startPoint y: 130, endPoint x: 837, endPoint y: 212, distance: 94.7
click at [837, 212] on div "First Cabinet Service Fee: $2 Additional Cabinet Service Fee: $2 Transaction Fe…" at bounding box center [779, 175] width 743 height 128
click at [837, 219] on div "$0.15" at bounding box center [965, 220] width 353 height 18
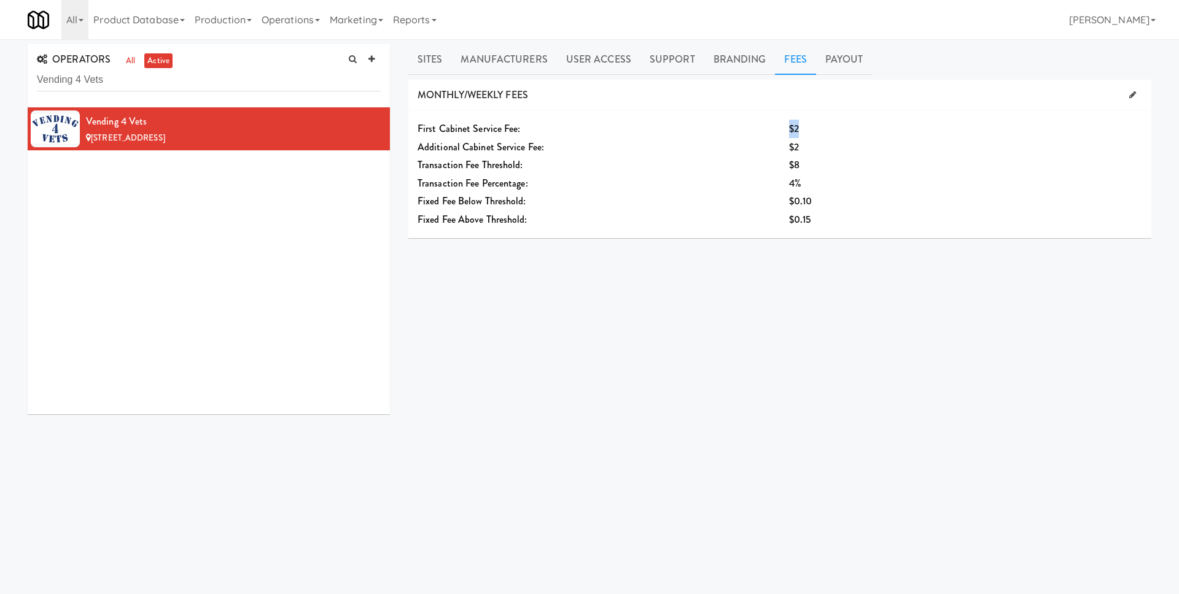
drag, startPoint x: 791, startPoint y: 127, endPoint x: 819, endPoint y: 133, distance: 28.9
click at [819, 133] on div "$2" at bounding box center [934, 129] width 291 height 18
drag, startPoint x: 798, startPoint y: 141, endPoint x: 783, endPoint y: 142, distance: 14.2
click at [783, 142] on div "$2" at bounding box center [934, 147] width 309 height 18
drag, startPoint x: 791, startPoint y: 166, endPoint x: 814, endPoint y: 221, distance: 60.0
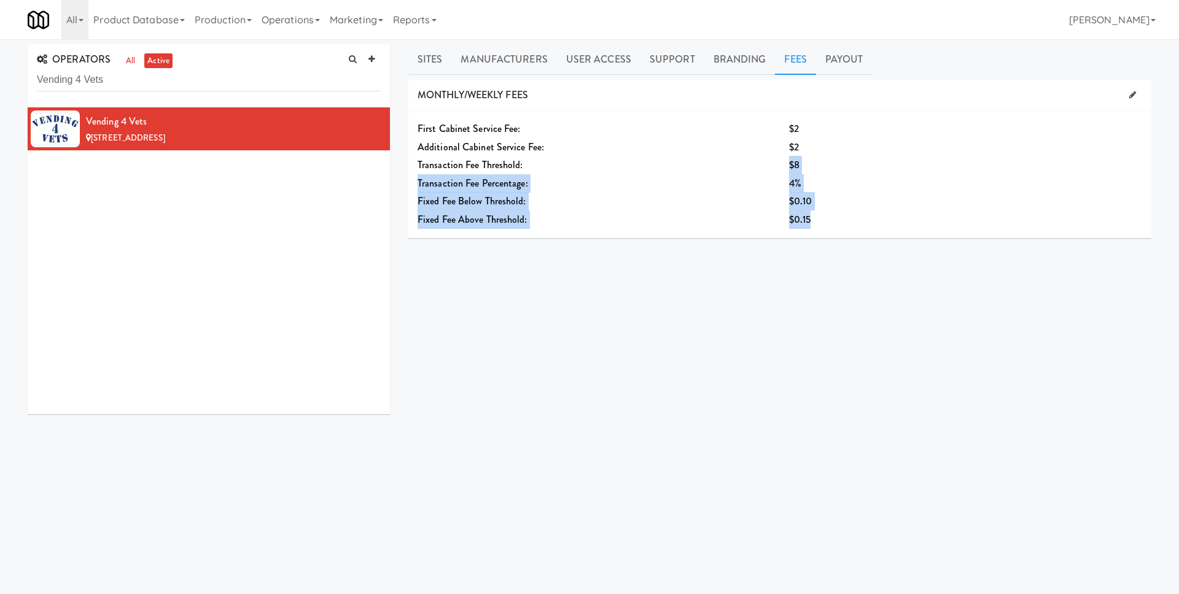
click at [814, 221] on div "First Cabinet Service Fee: $2 Additional Cabinet Service Fee: $2 Transaction Fe…" at bounding box center [779, 175] width 743 height 128
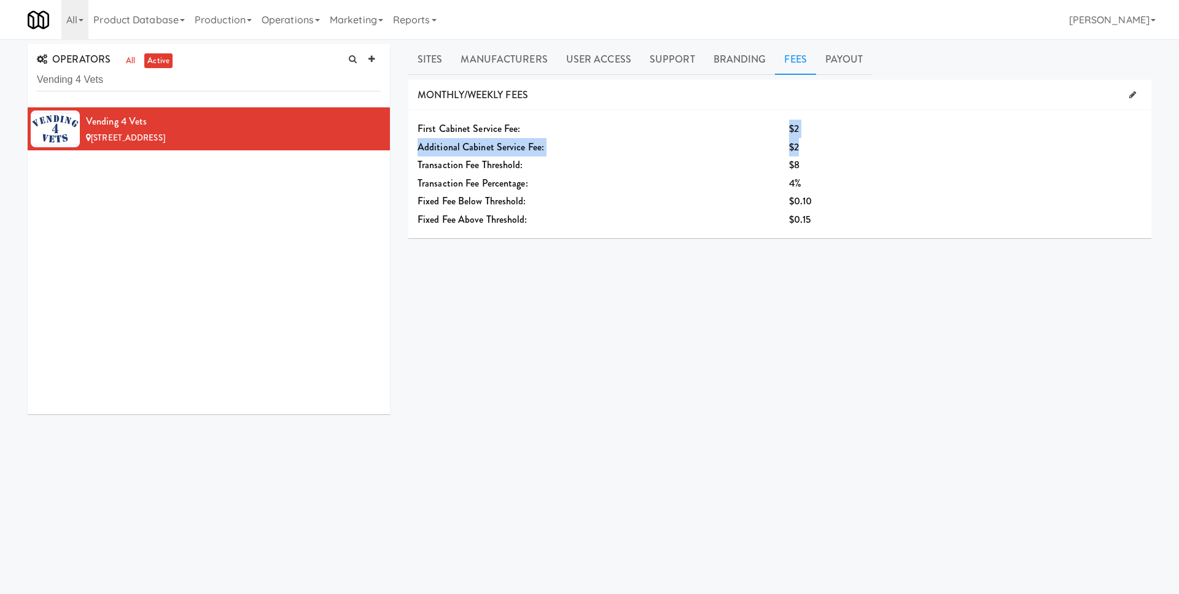
drag, startPoint x: 796, startPoint y: 141, endPoint x: 791, endPoint y: 128, distance: 13.5
click at [791, 128] on div "First Cabinet Service Fee: $2 Additional Cabinet Service Fee: $2 Transaction Fe…" at bounding box center [779, 175] width 743 height 128
click at [803, 133] on div "$2" at bounding box center [934, 129] width 291 height 18
drag, startPoint x: 803, startPoint y: 133, endPoint x: 769, endPoint y: 131, distance: 34.5
click at [769, 131] on div "First Cabinet Service Fee: $2" at bounding box center [779, 129] width 743 height 18
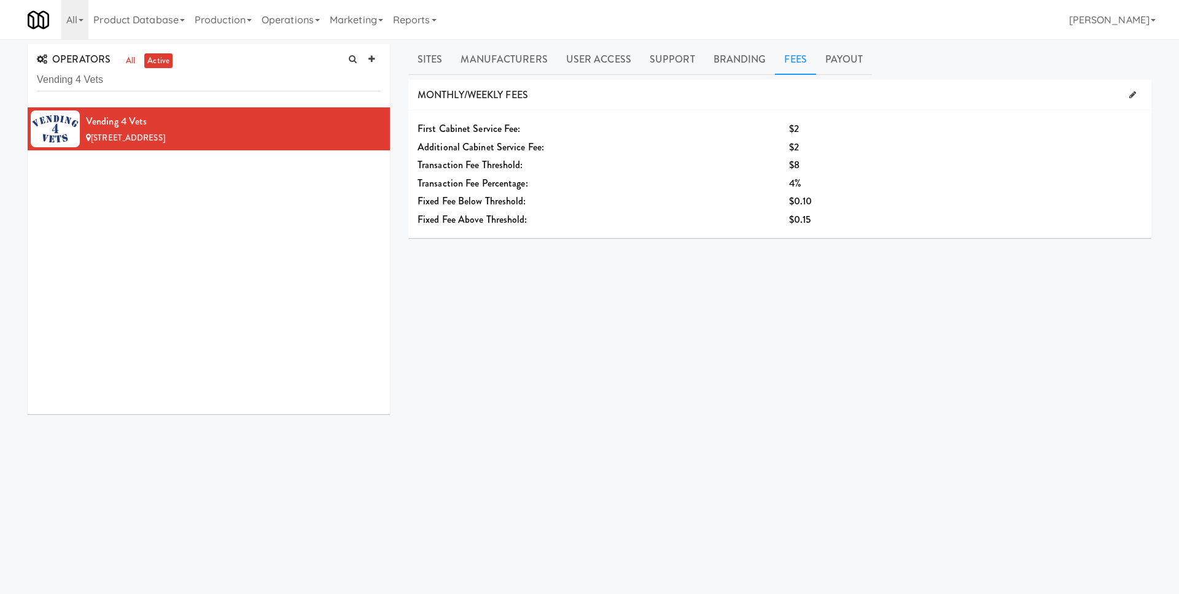
click at [866, 171] on div "$8" at bounding box center [965, 165] width 353 height 18
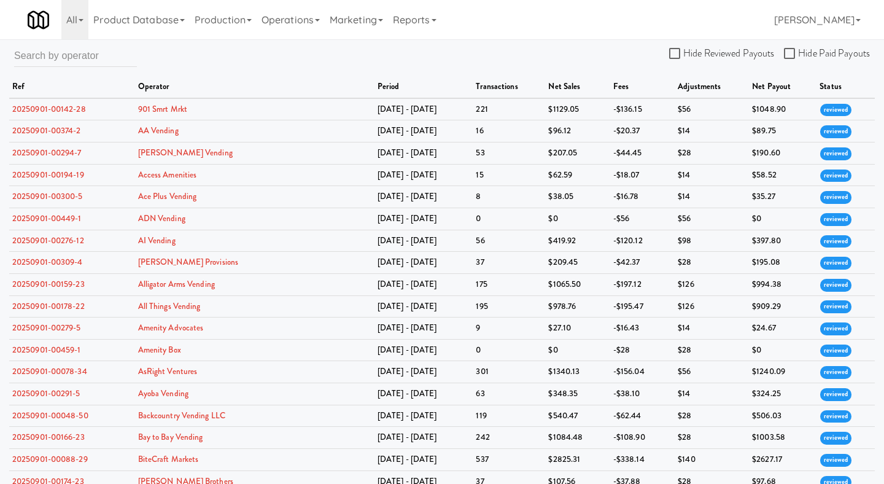
scroll to position [4593, 0]
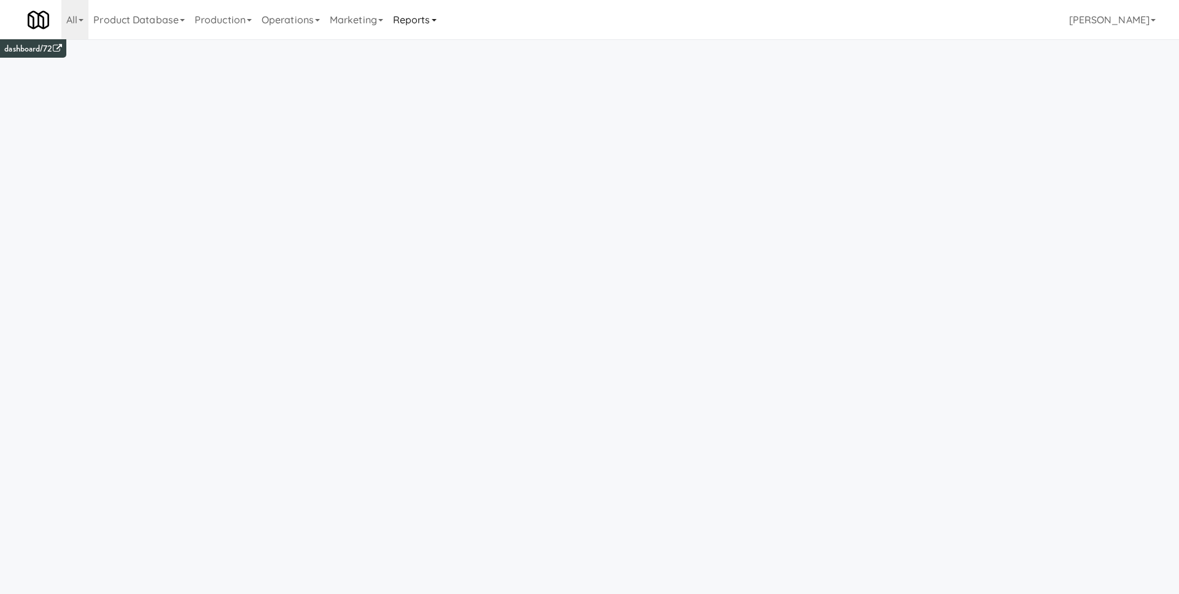
click at [441, 28] on link "Reports" at bounding box center [414, 19] width 53 height 39
click at [450, 101] on link "Payouts" at bounding box center [437, 97] width 98 height 22
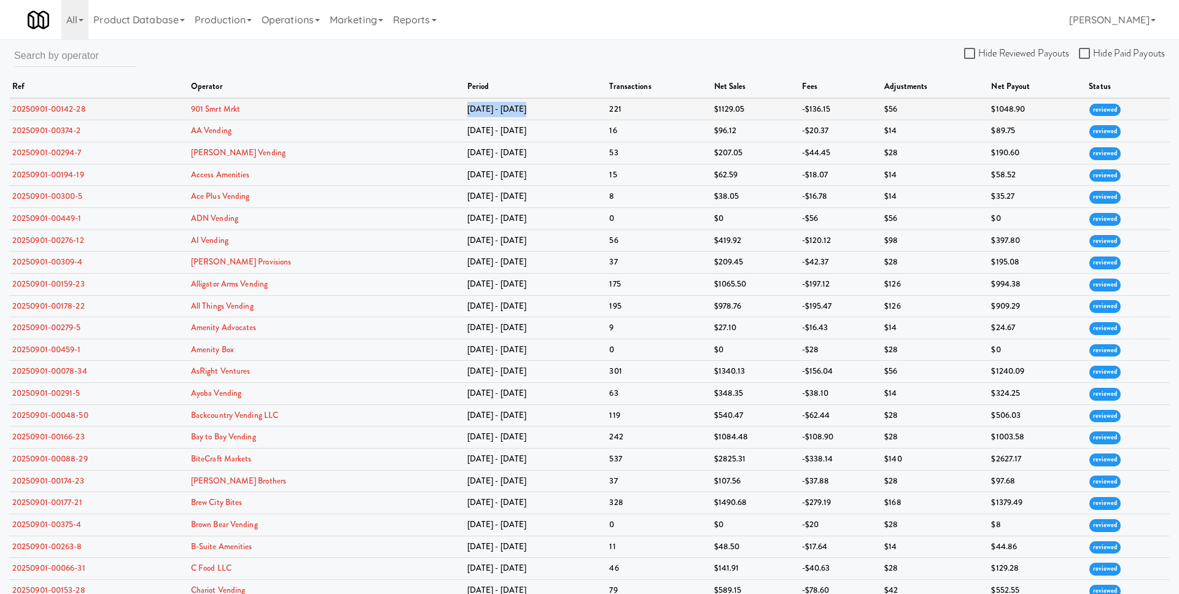
drag, startPoint x: 457, startPoint y: 110, endPoint x: 516, endPoint y: 110, distance: 58.9
click at [516, 110] on tr "20250901-00142-28 901 Smrt Mrkt Aug 25 - Aug 31 221 $1129.05 -$136.15 $56 $1048…" at bounding box center [589, 109] width 1160 height 22
click at [720, 17] on div "All 325 Vending https://classic.micromart.com/?operator_id=503 901 Smrt Mrkt ht…" at bounding box center [590, 19] width 1124 height 39
click at [87, 50] on input "text" at bounding box center [75, 55] width 123 height 23
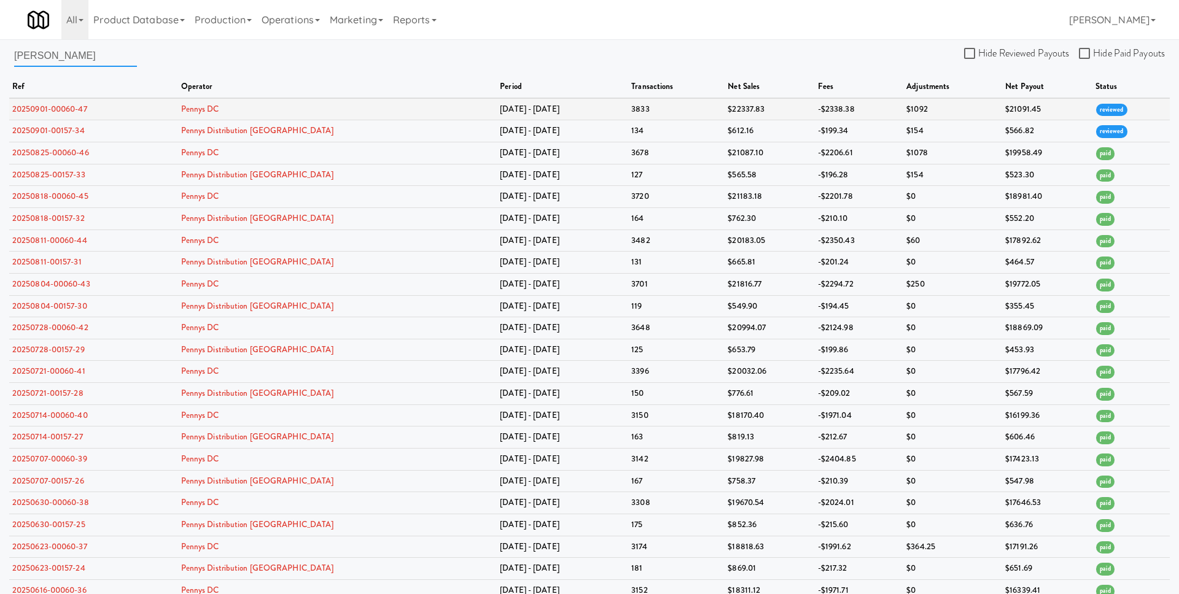
type input "penny"
click at [82, 107] on link "20250901-00060-47" at bounding box center [49, 109] width 75 height 12
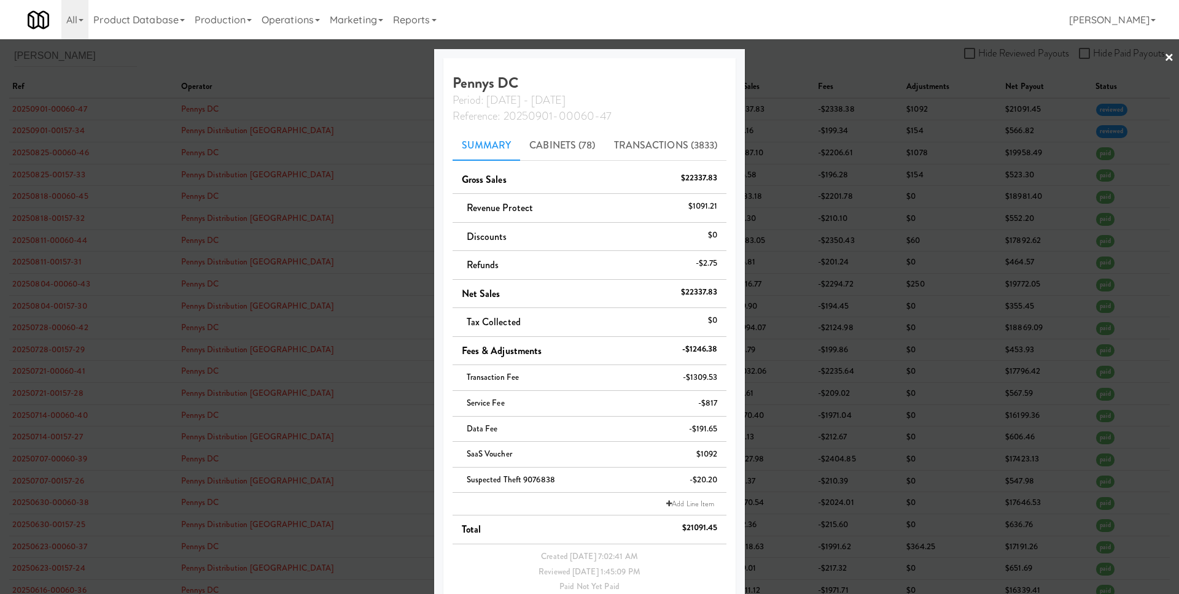
click at [690, 209] on div "$1091.21" at bounding box center [702, 206] width 29 height 15
click at [845, 449] on div at bounding box center [589, 297] width 1179 height 594
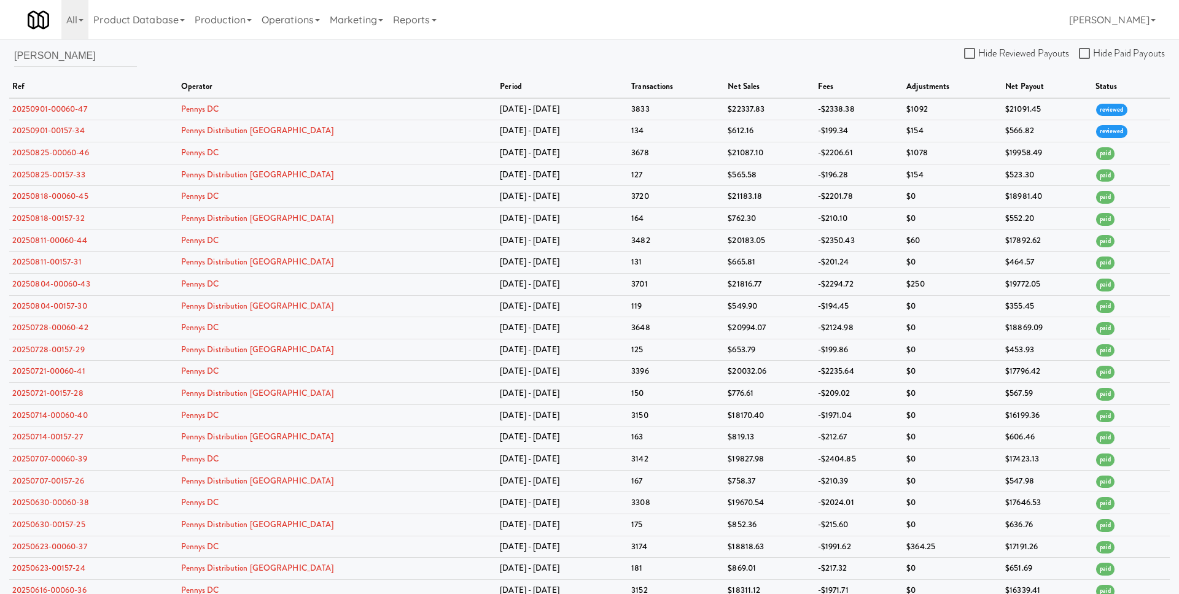
click at [429, 69] on div "penny Hide Reviewed Payouts Hide Paid Payouts ref operator period transactions …" at bounding box center [589, 509] width 1179 height 930
